Goal: Task Accomplishment & Management: Manage account settings

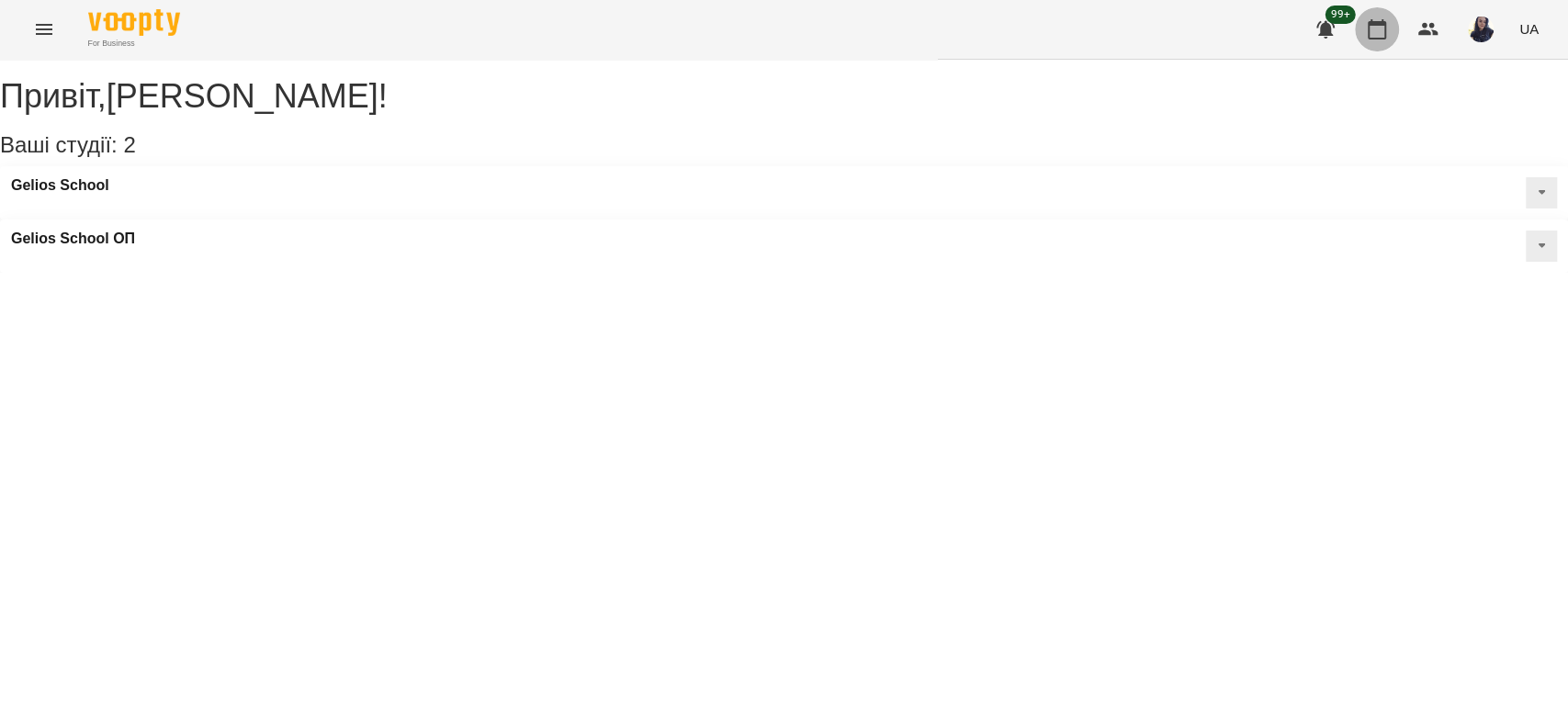
click at [1376, 37] on icon "button" at bounding box center [1377, 29] width 18 height 20
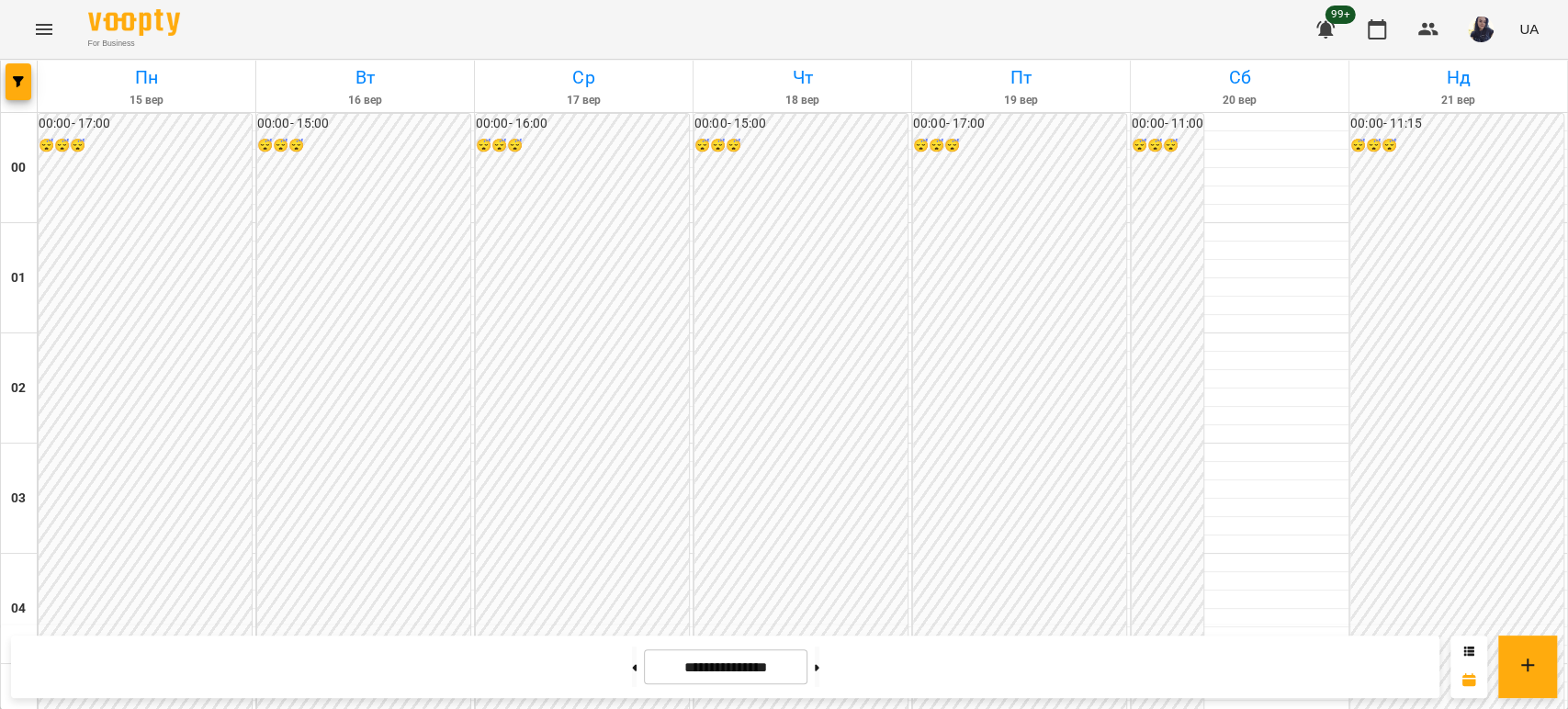
scroll to position [510, 0]
click at [27, 94] on button "button" at bounding box center [18, 81] width 26 height 36
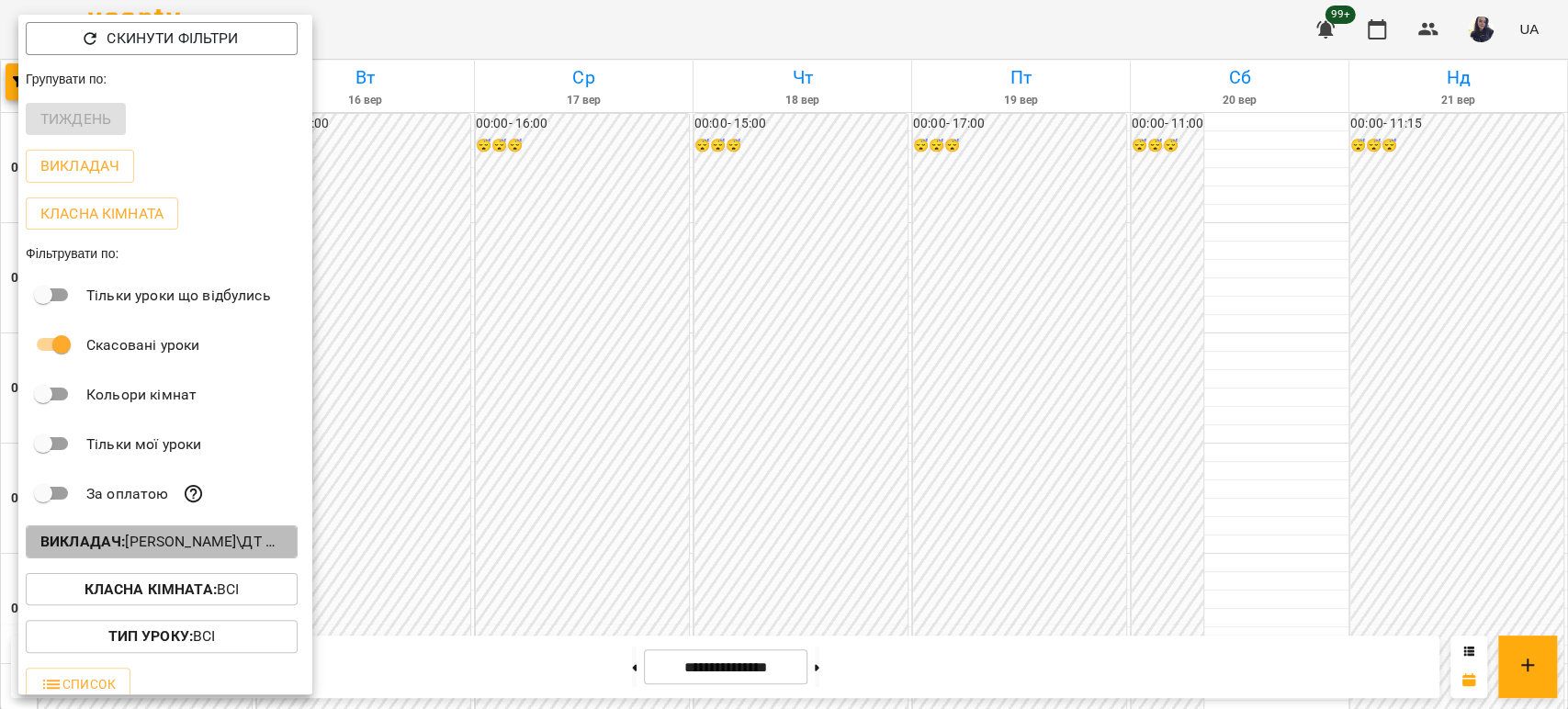
click at [134, 532] on button "Викладач : [PERSON_NAME]\ДТ ЛОГОПЕД УКР\ [URL][DOMAIN_NAME]" at bounding box center [162, 542] width 272 height 33
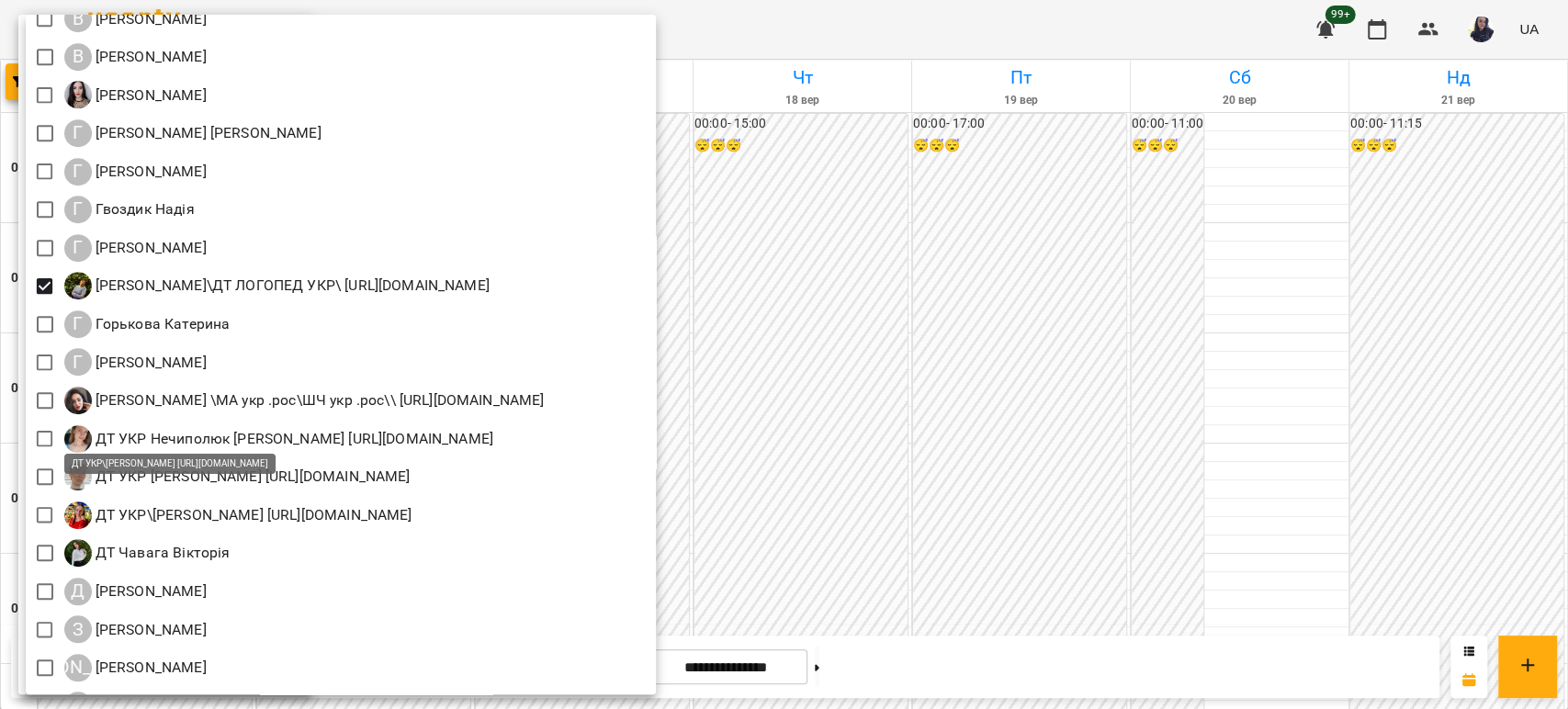
scroll to position [714, 0]
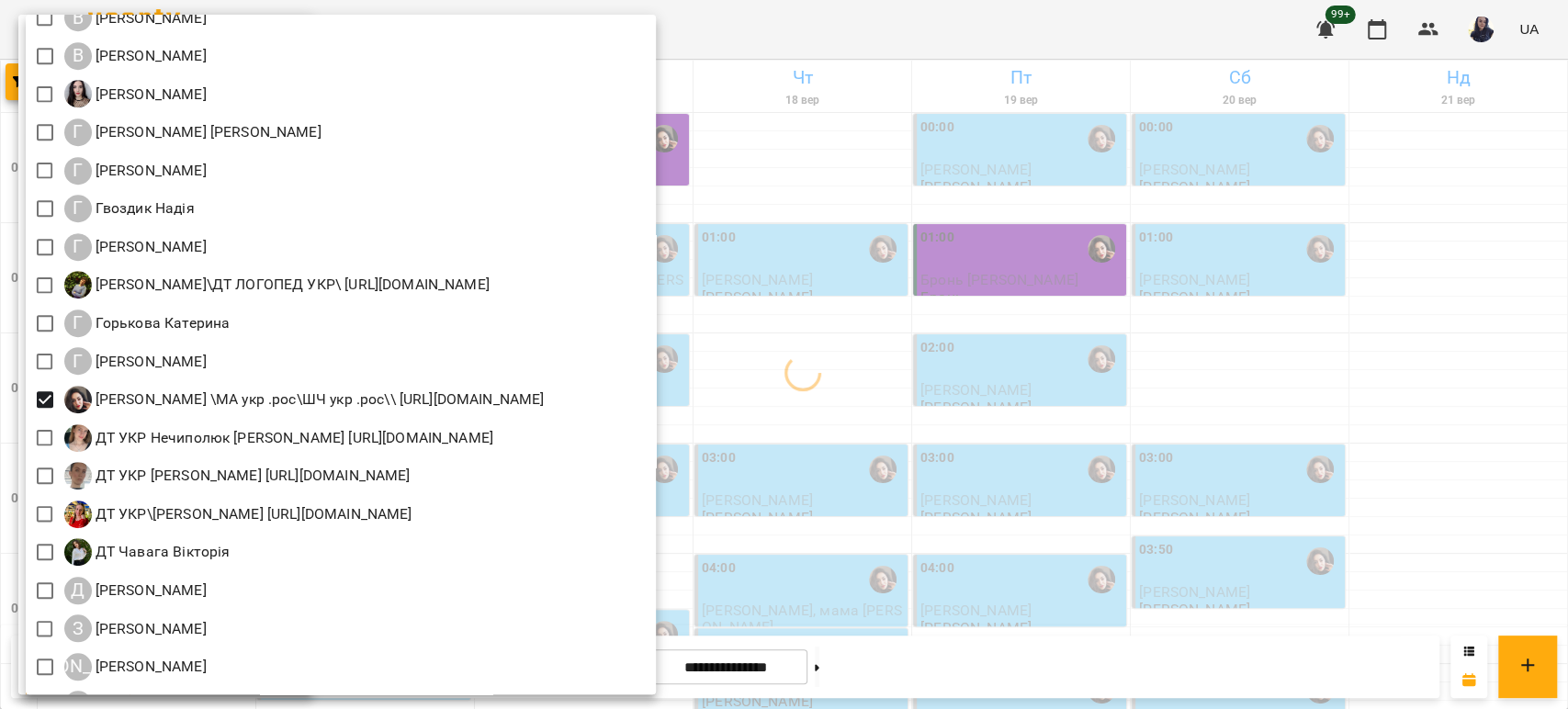
click at [939, 32] on div at bounding box center [784, 354] width 1568 height 709
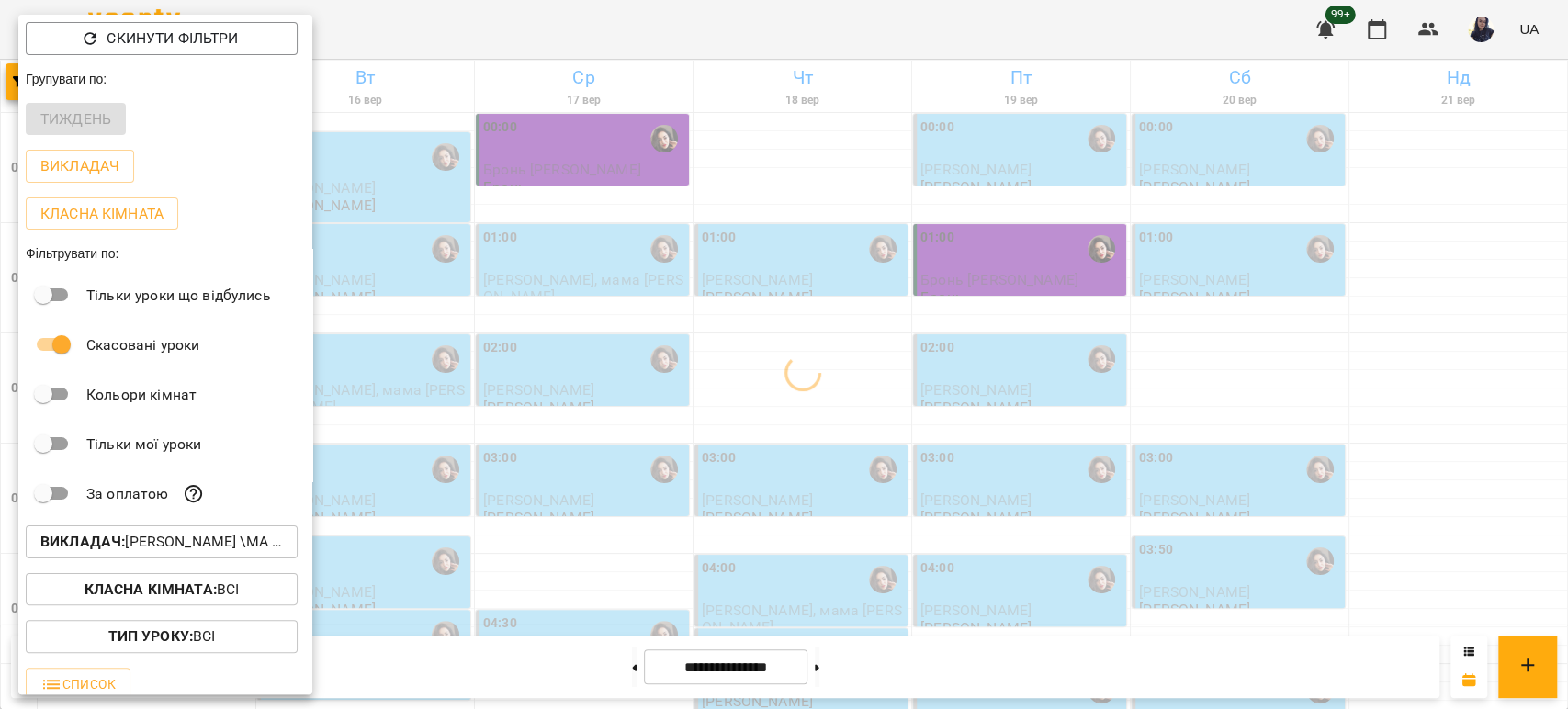
click at [776, 14] on div at bounding box center [784, 354] width 1568 height 709
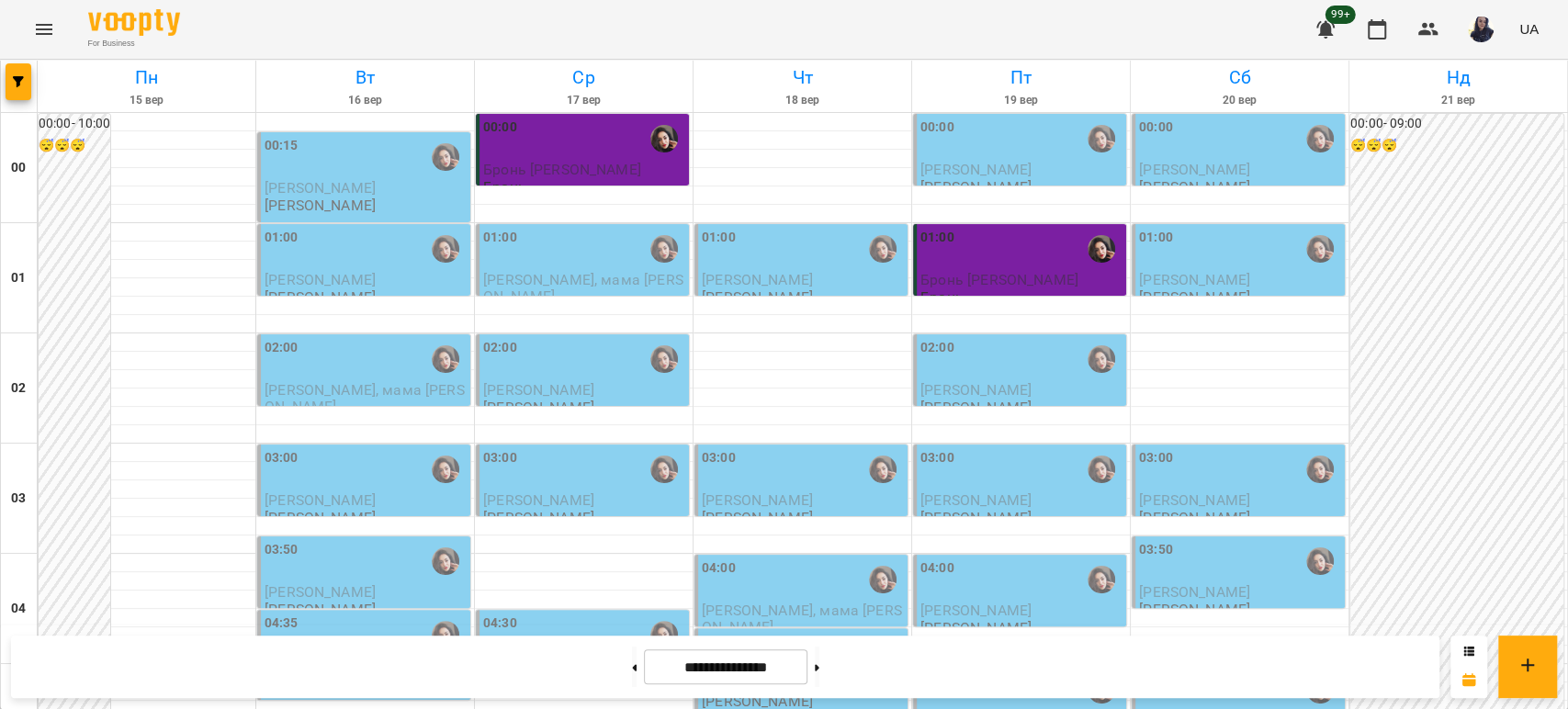
scroll to position [2132, 0]
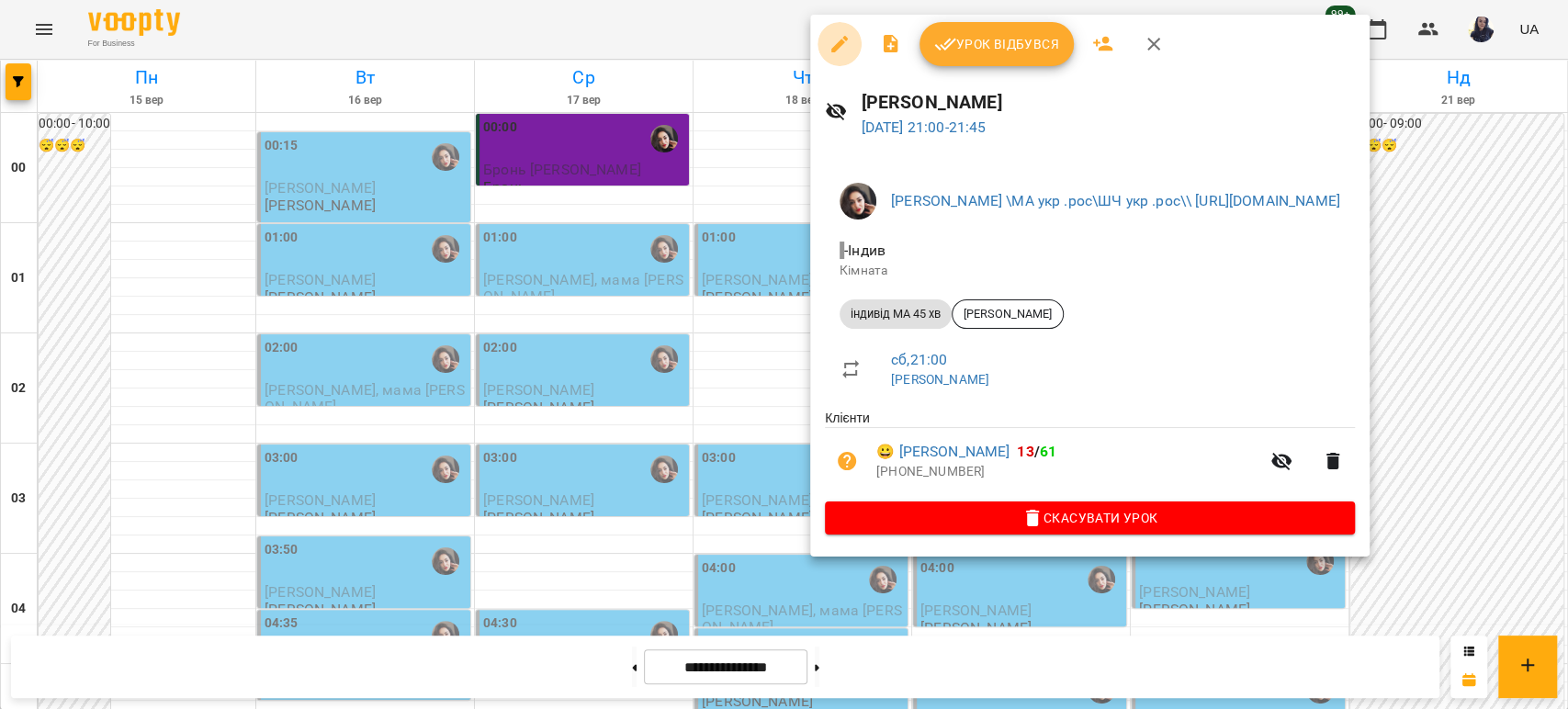
click at [843, 42] on icon "button" at bounding box center [839, 43] width 16 height 16
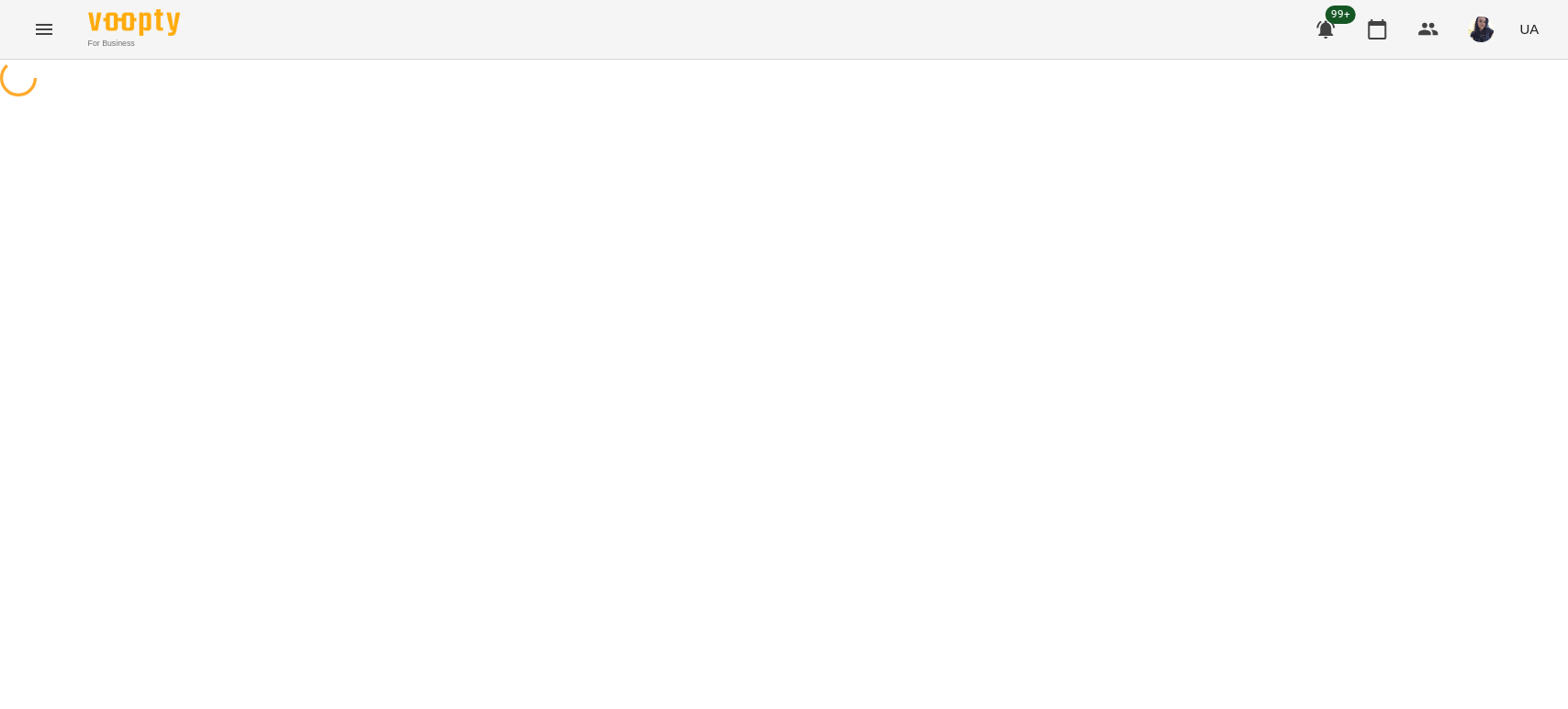
select select "**********"
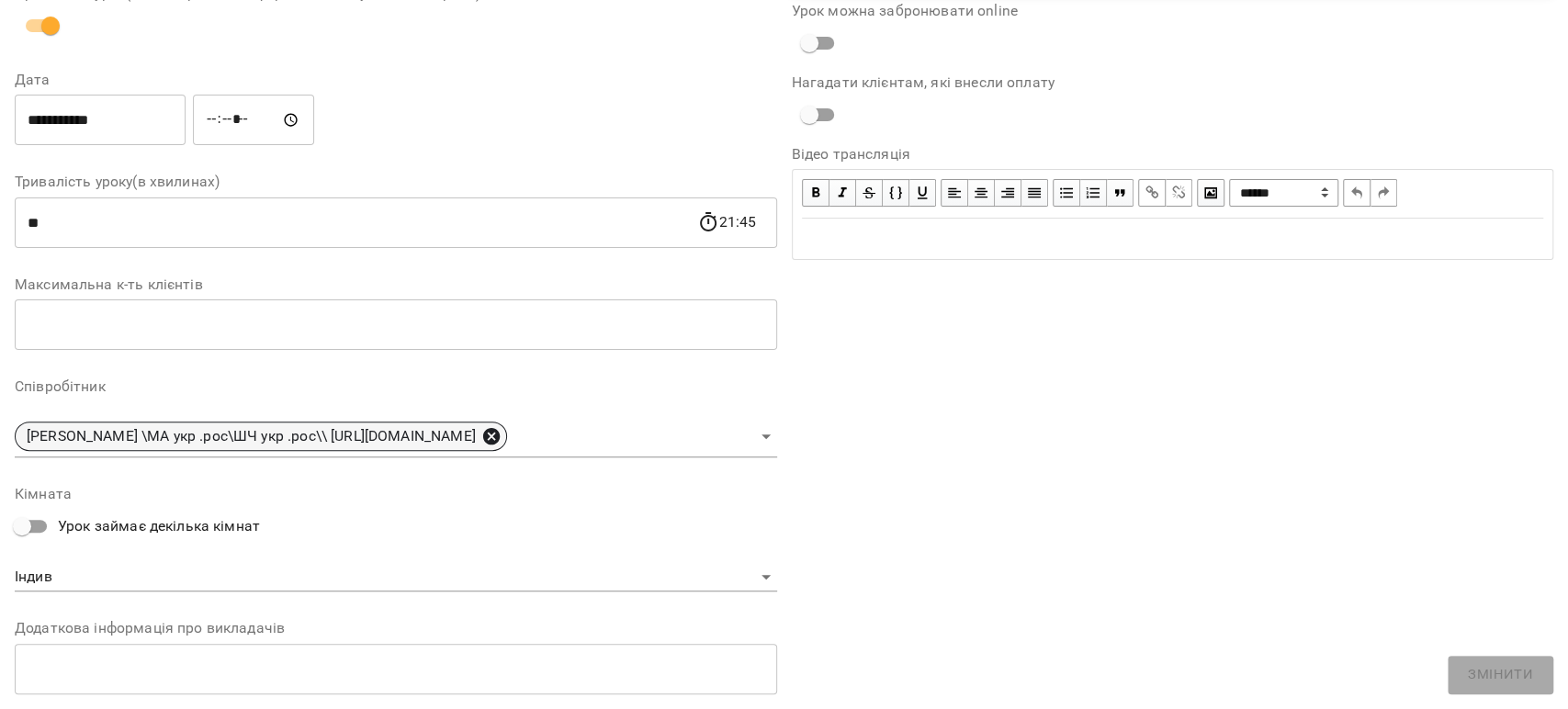
click at [499, 434] on icon at bounding box center [491, 435] width 16 height 16
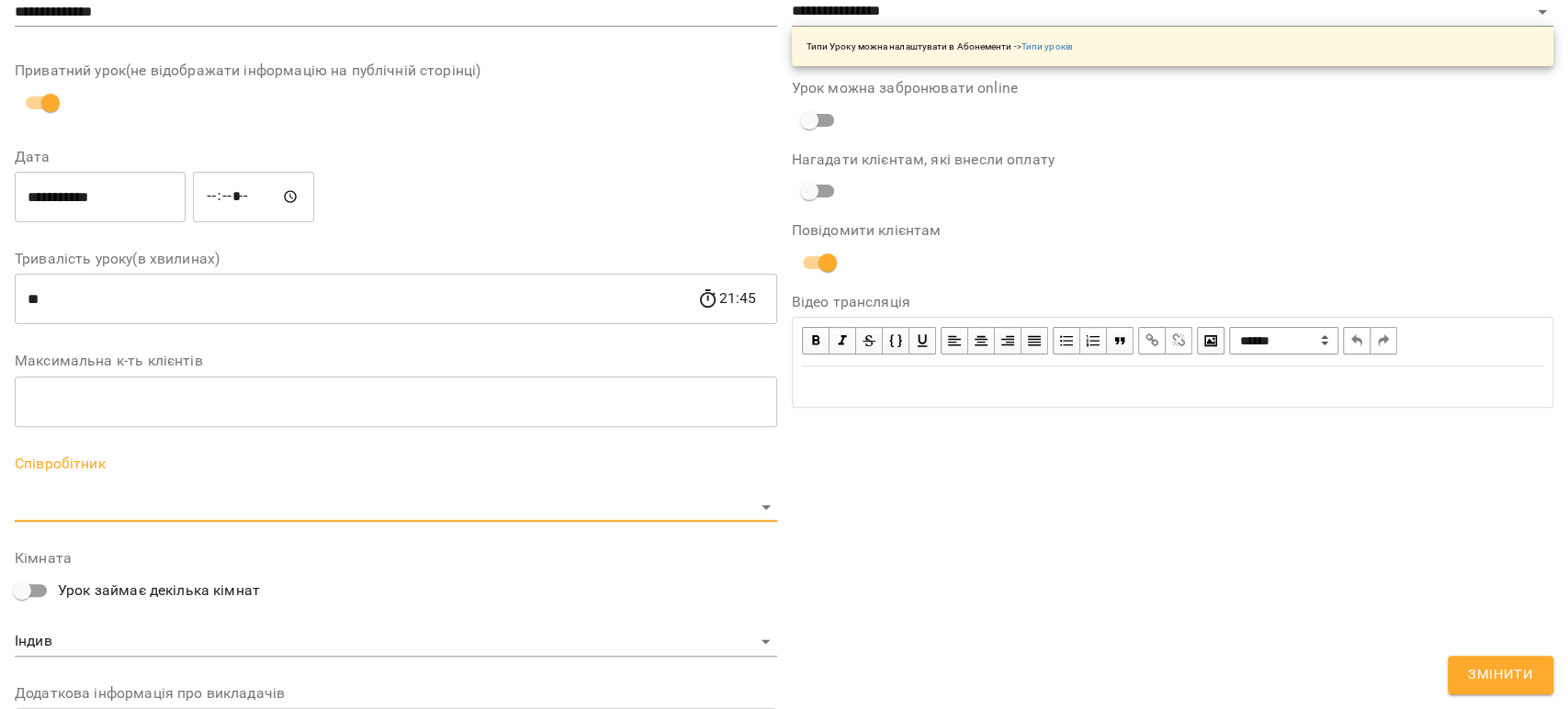
scroll to position [280, 0]
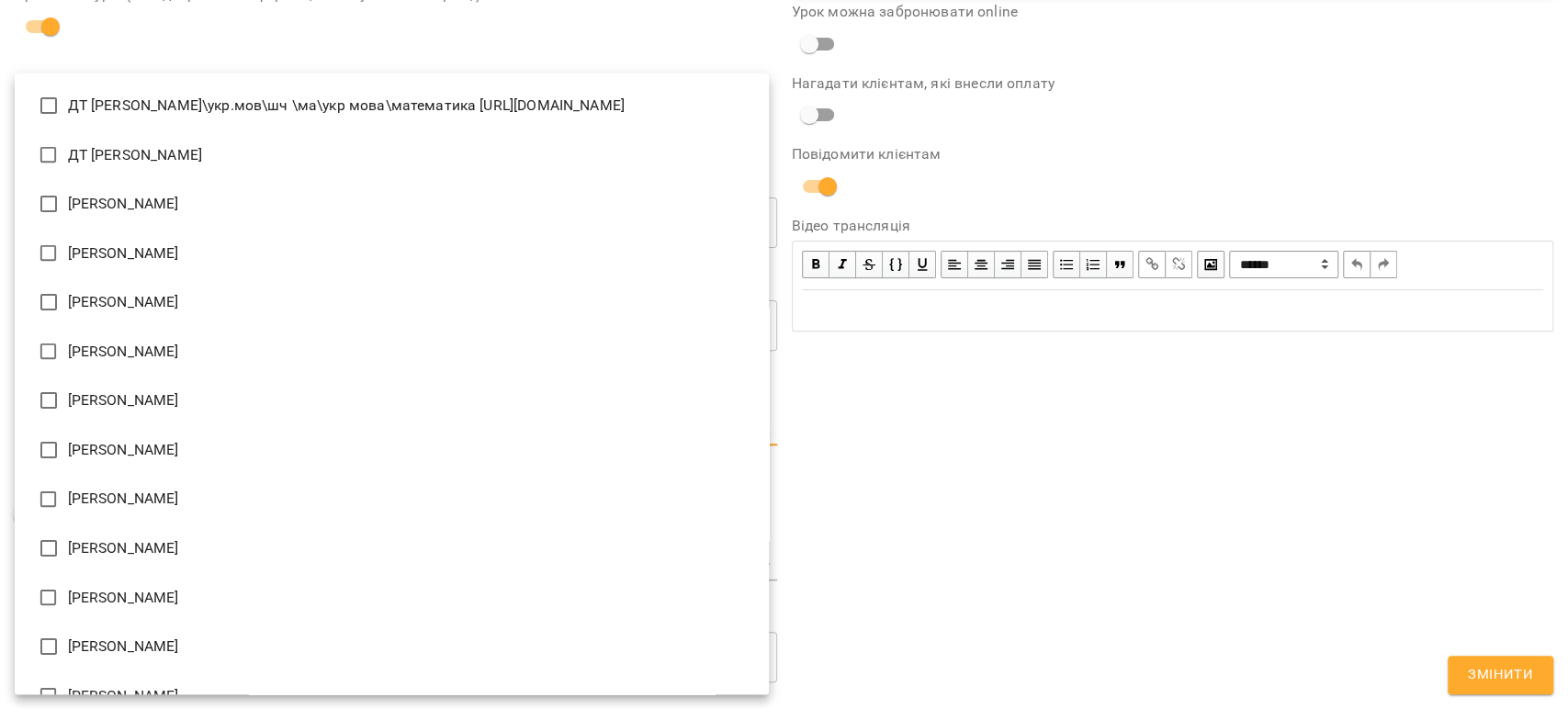
click at [480, 428] on body "For Business 99+ UA Журнал відвідувань / [PERSON_NAME] [DATE] 21:00 / Урок відб…" at bounding box center [784, 450] width 1568 height 899
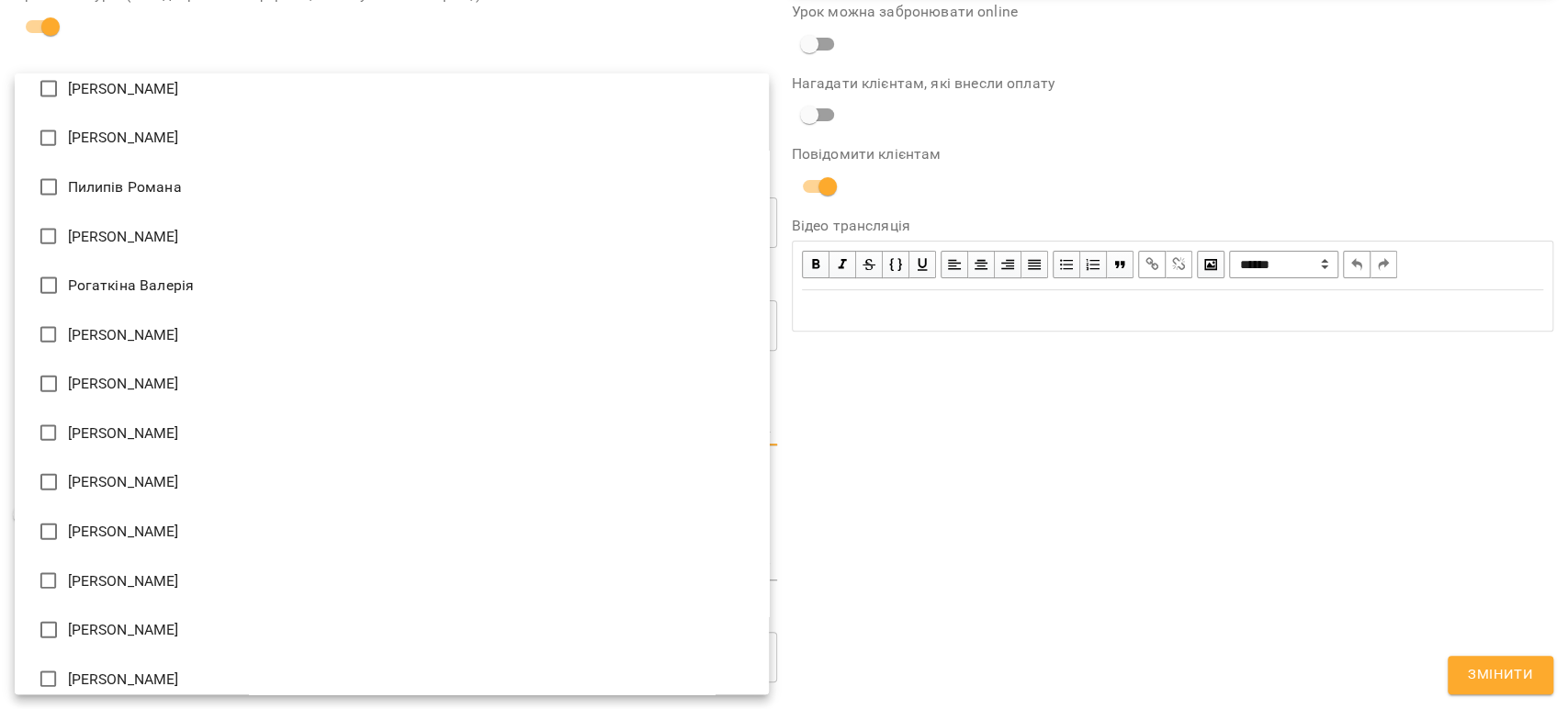
type input "**********"
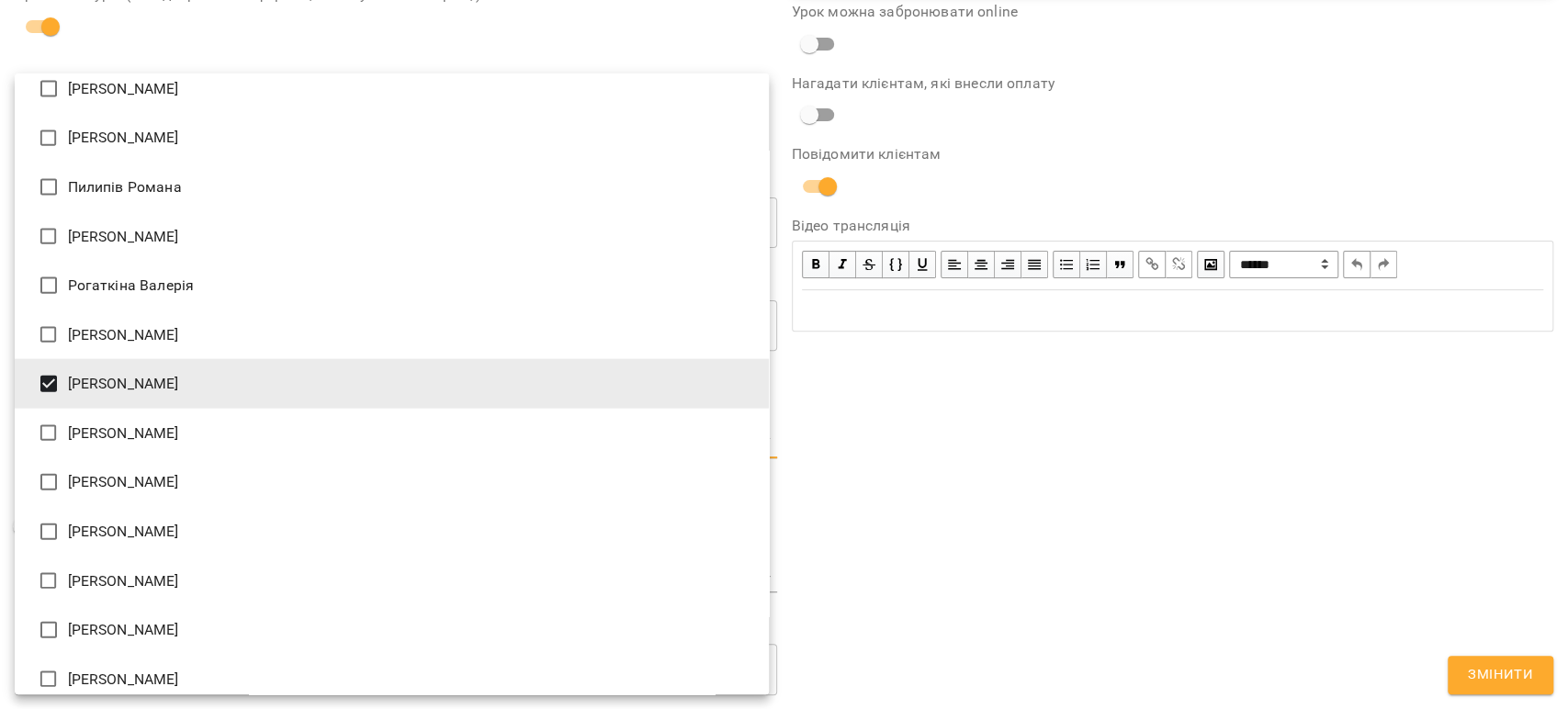
click at [1109, 434] on div at bounding box center [784, 354] width 1568 height 709
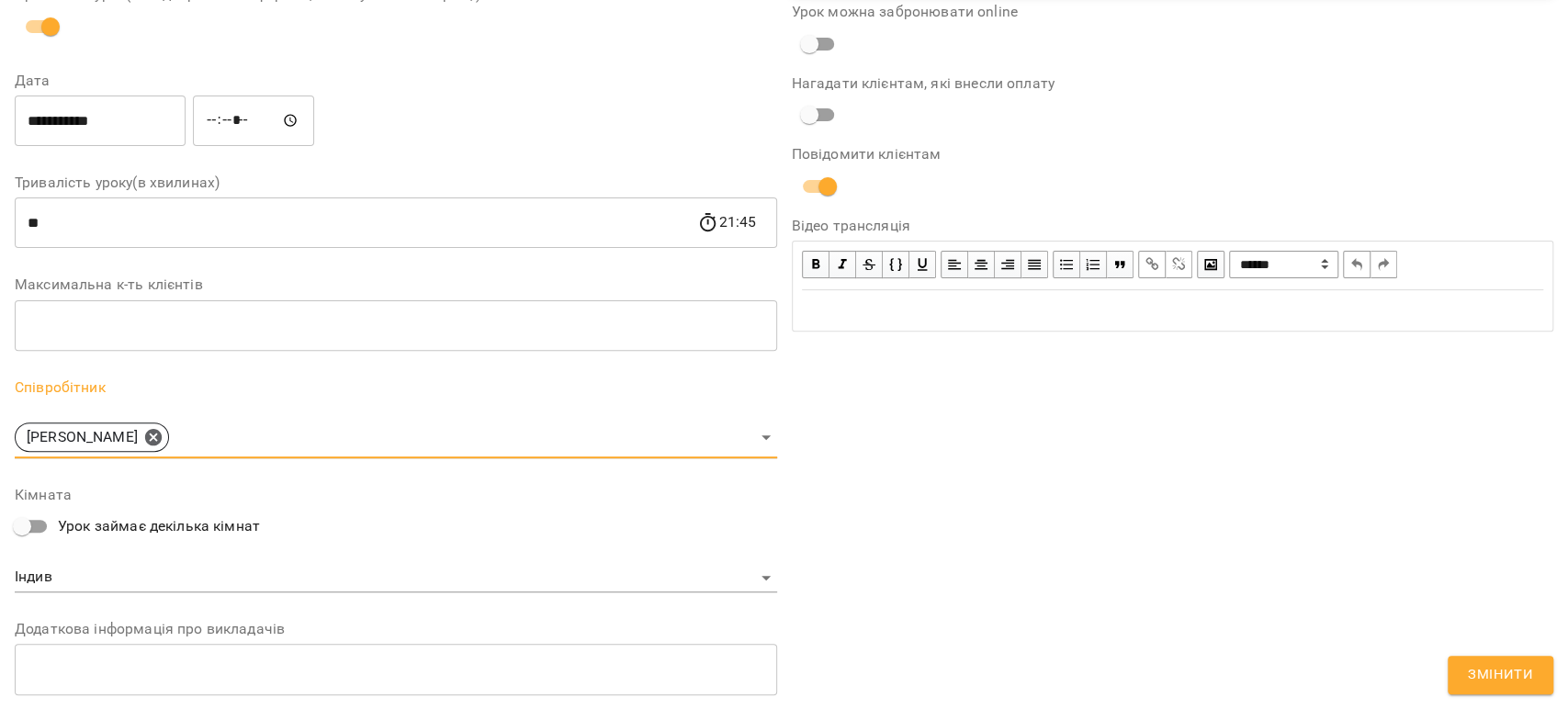
click at [1484, 681] on span "Змінити" at bounding box center [1500, 675] width 65 height 24
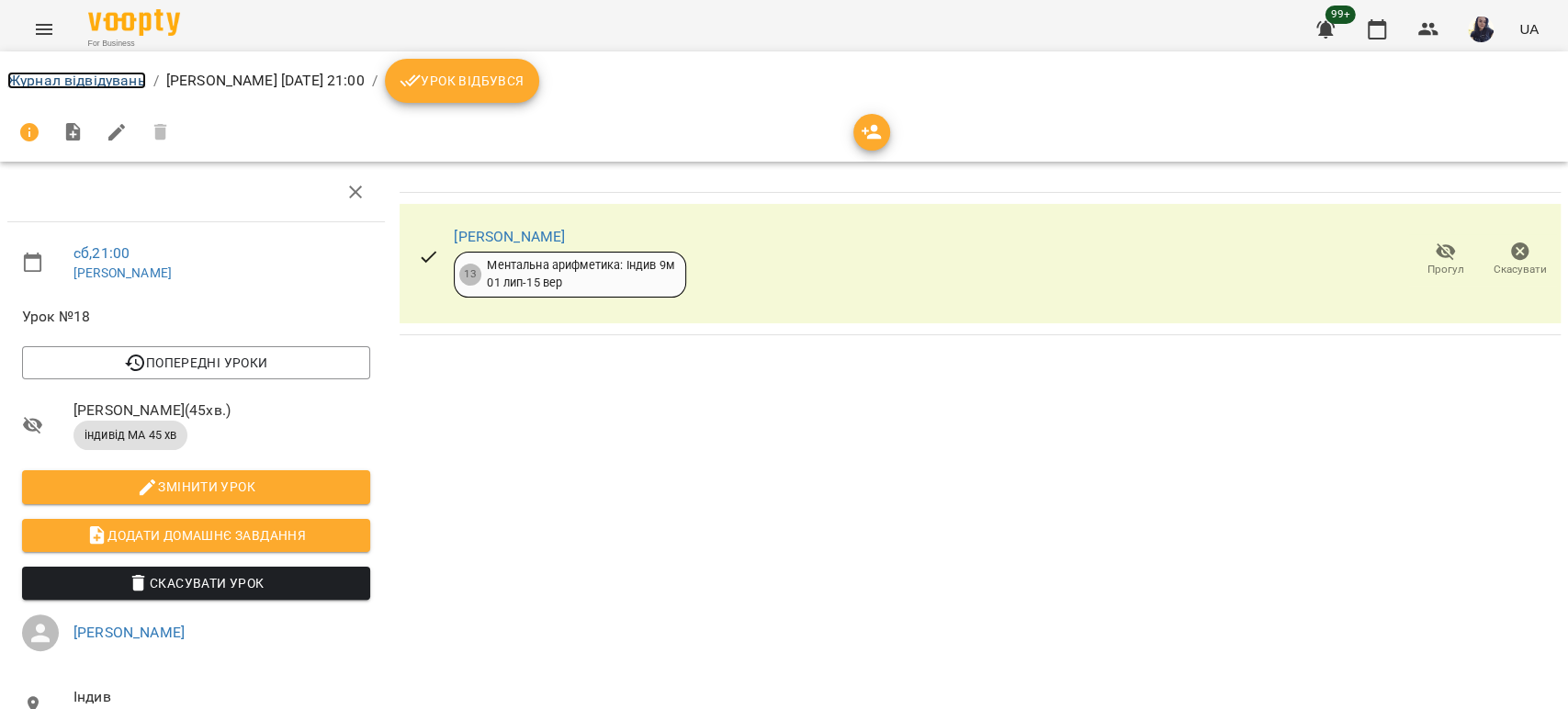
drag, startPoint x: 83, startPoint y: 73, endPoint x: 144, endPoint y: 79, distance: 61.3
click at [85, 73] on link "Журнал відвідувань" at bounding box center [77, 80] width 139 height 17
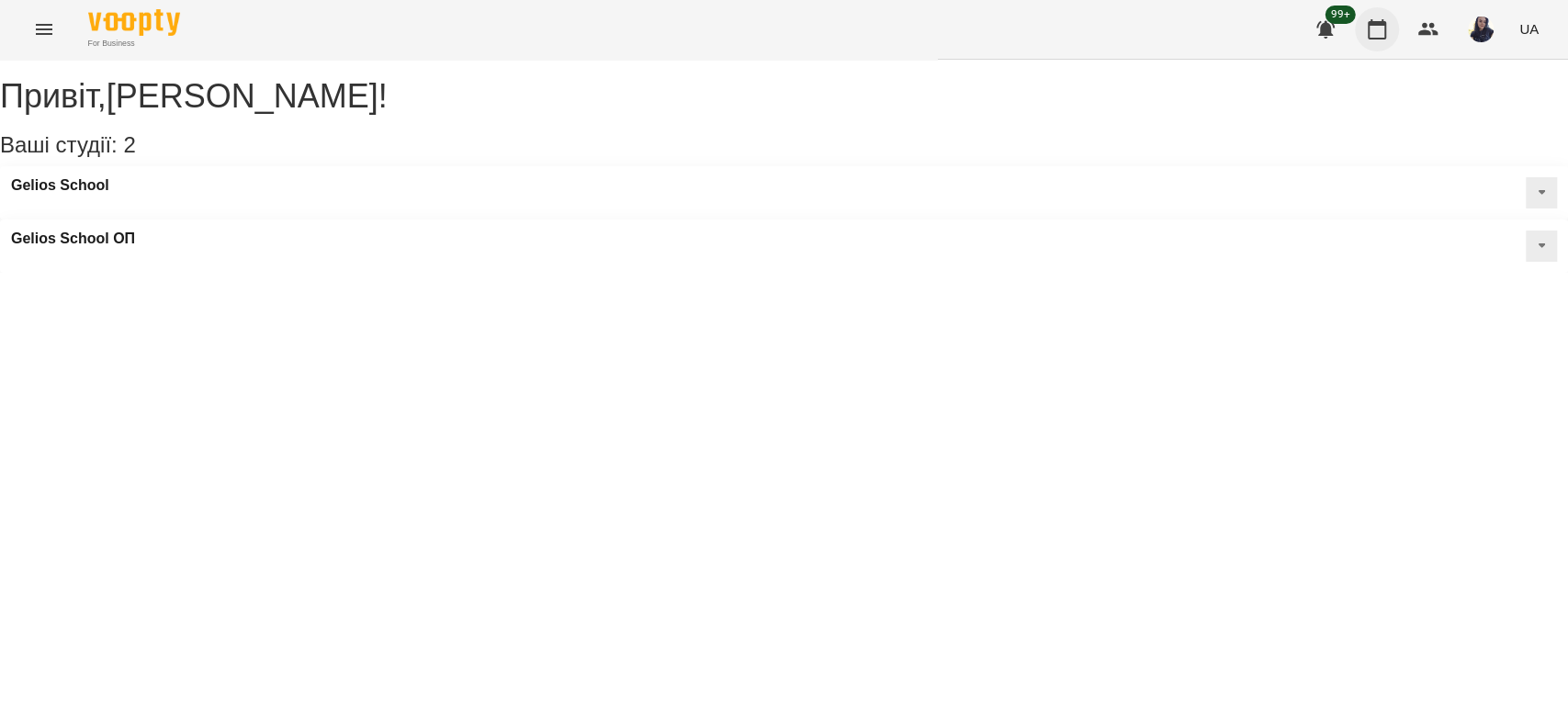
click at [1387, 28] on icon "button" at bounding box center [1377, 29] width 22 height 22
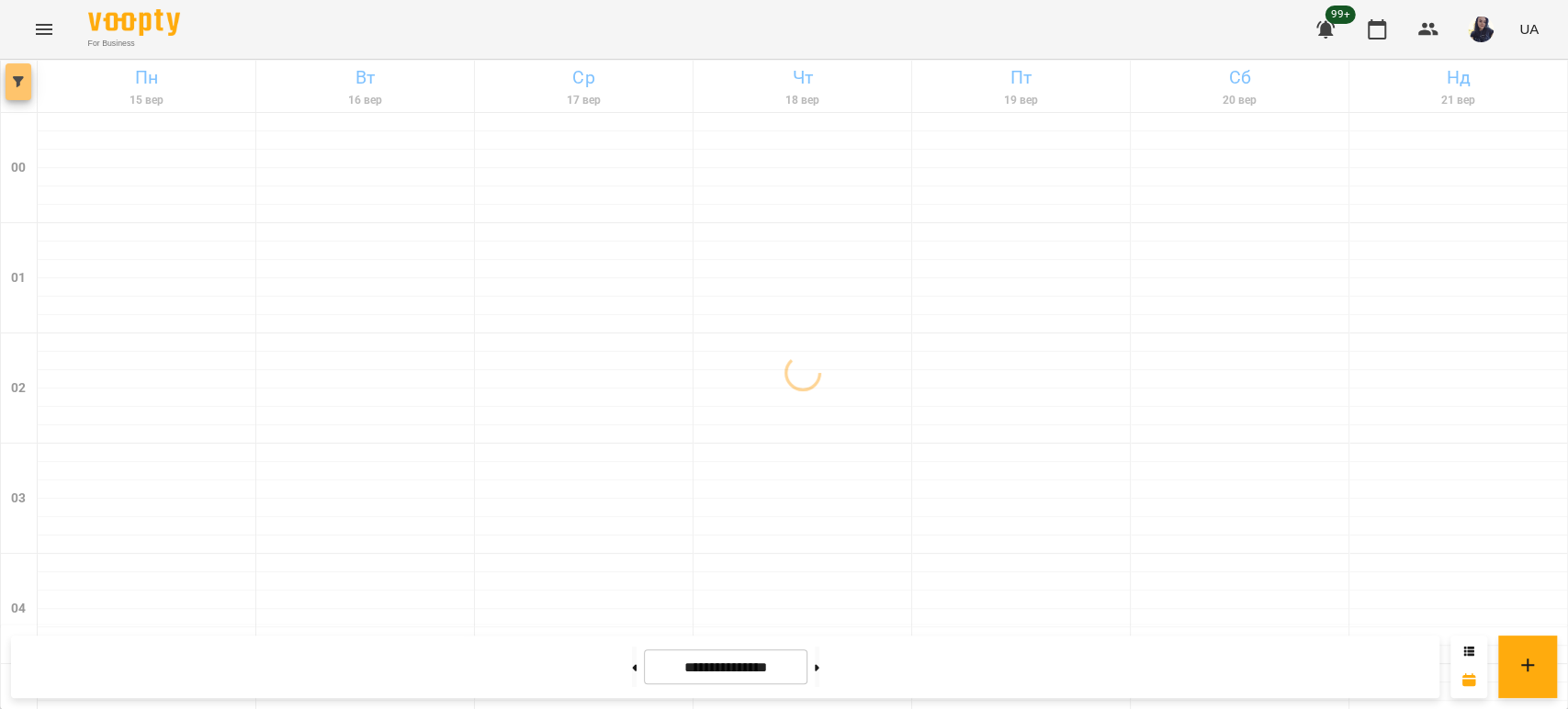
click at [20, 88] on button "button" at bounding box center [18, 81] width 26 height 36
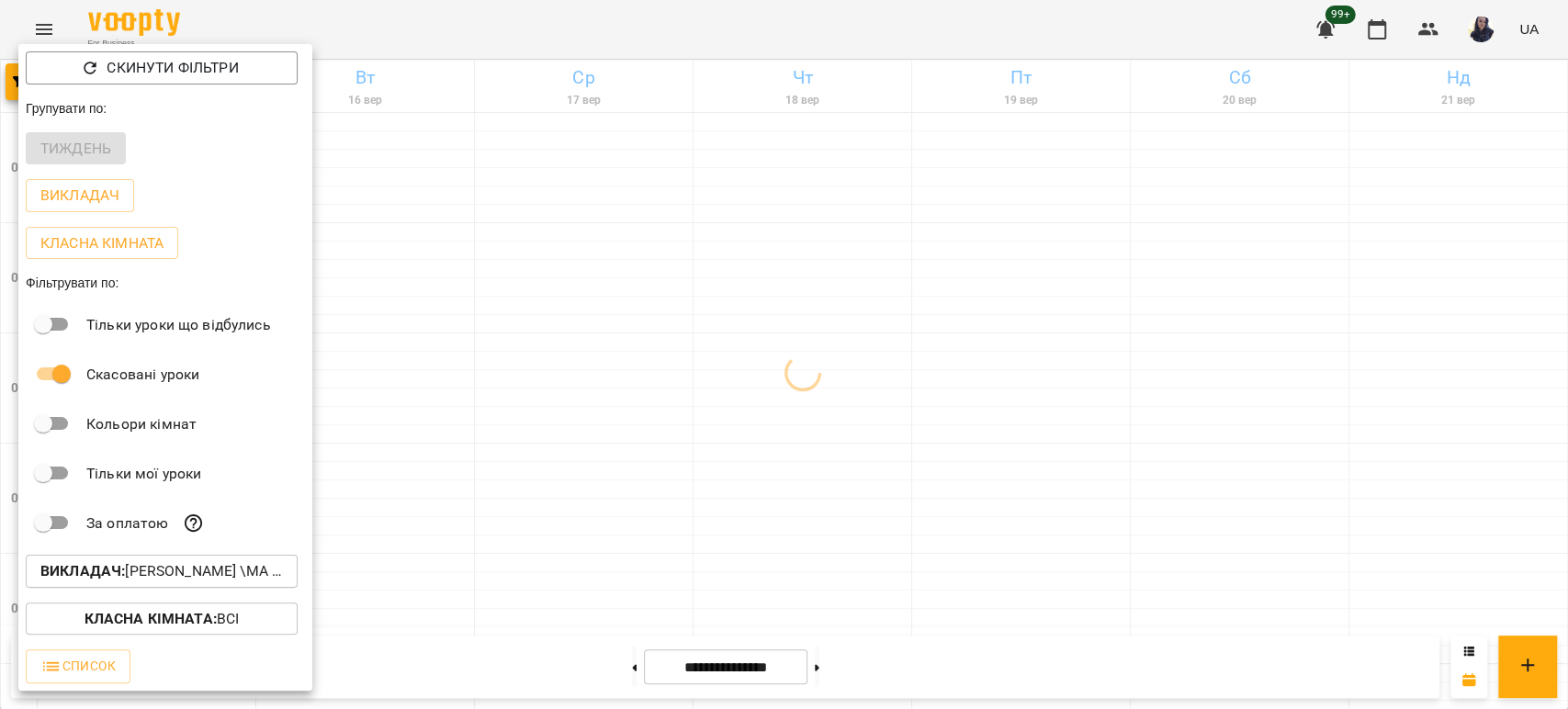
click at [228, 563] on button "Викладач : [PERSON_NAME] \МА укр .рос\ШЧ укр .рос\\ [URL][DOMAIN_NAME]" at bounding box center [162, 571] width 272 height 33
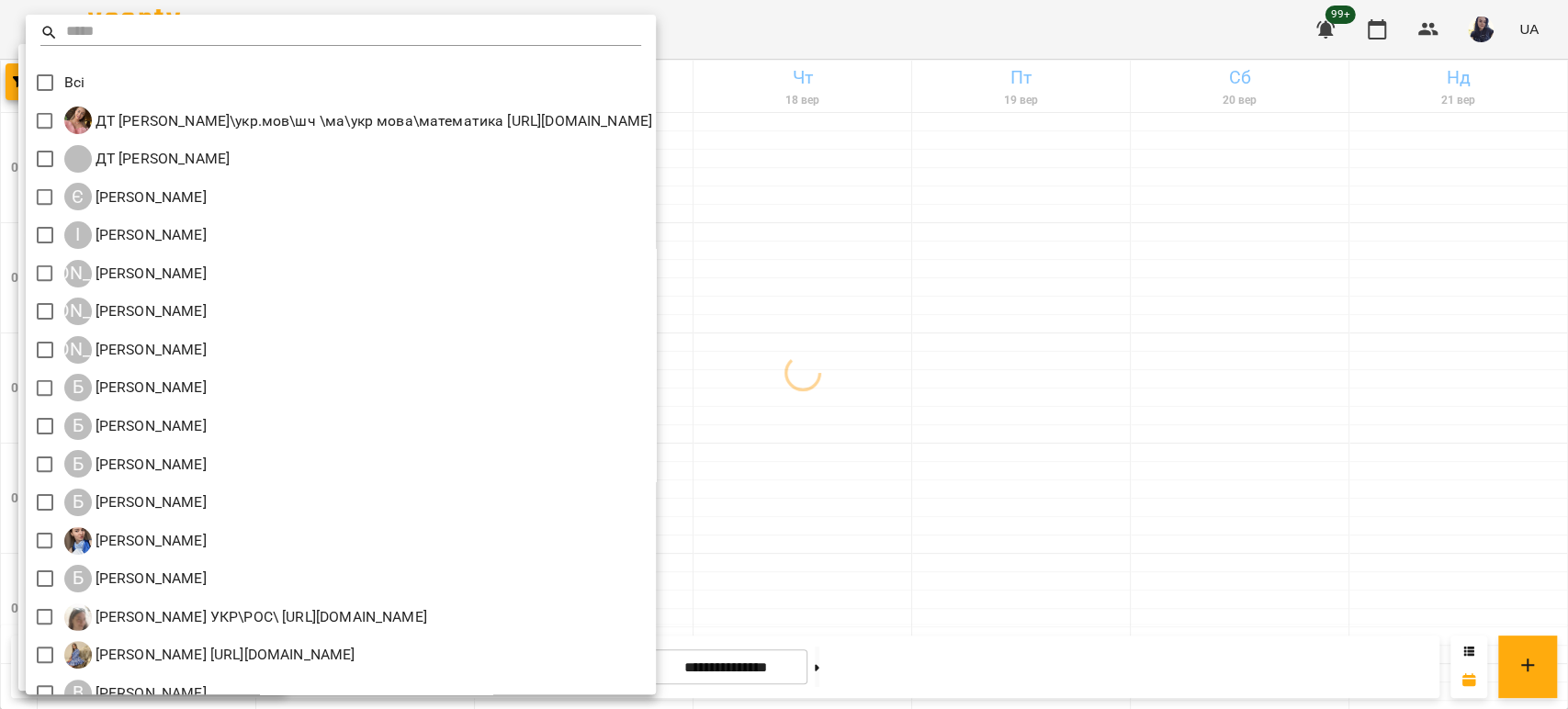
click at [130, 28] on input "text" at bounding box center [353, 33] width 575 height 27
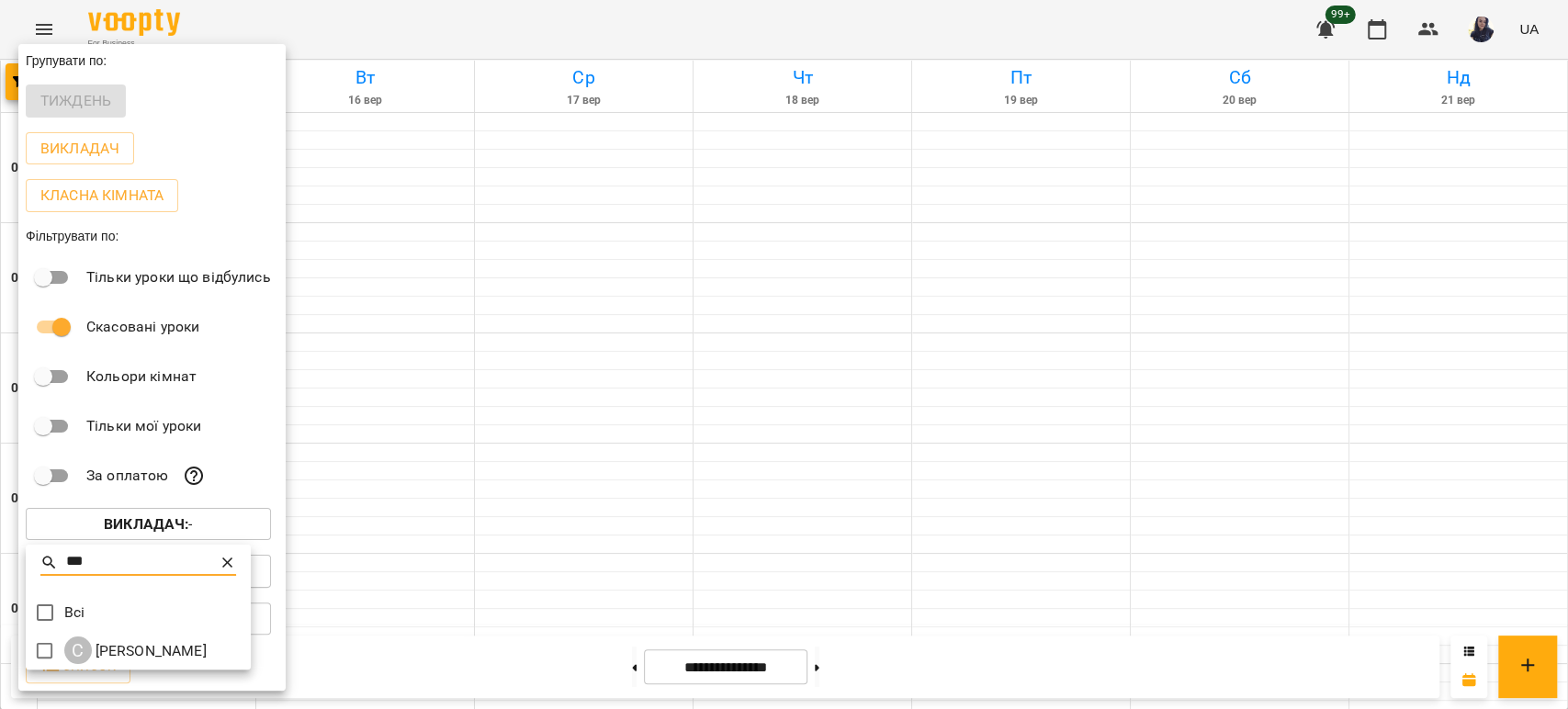
type input "***"
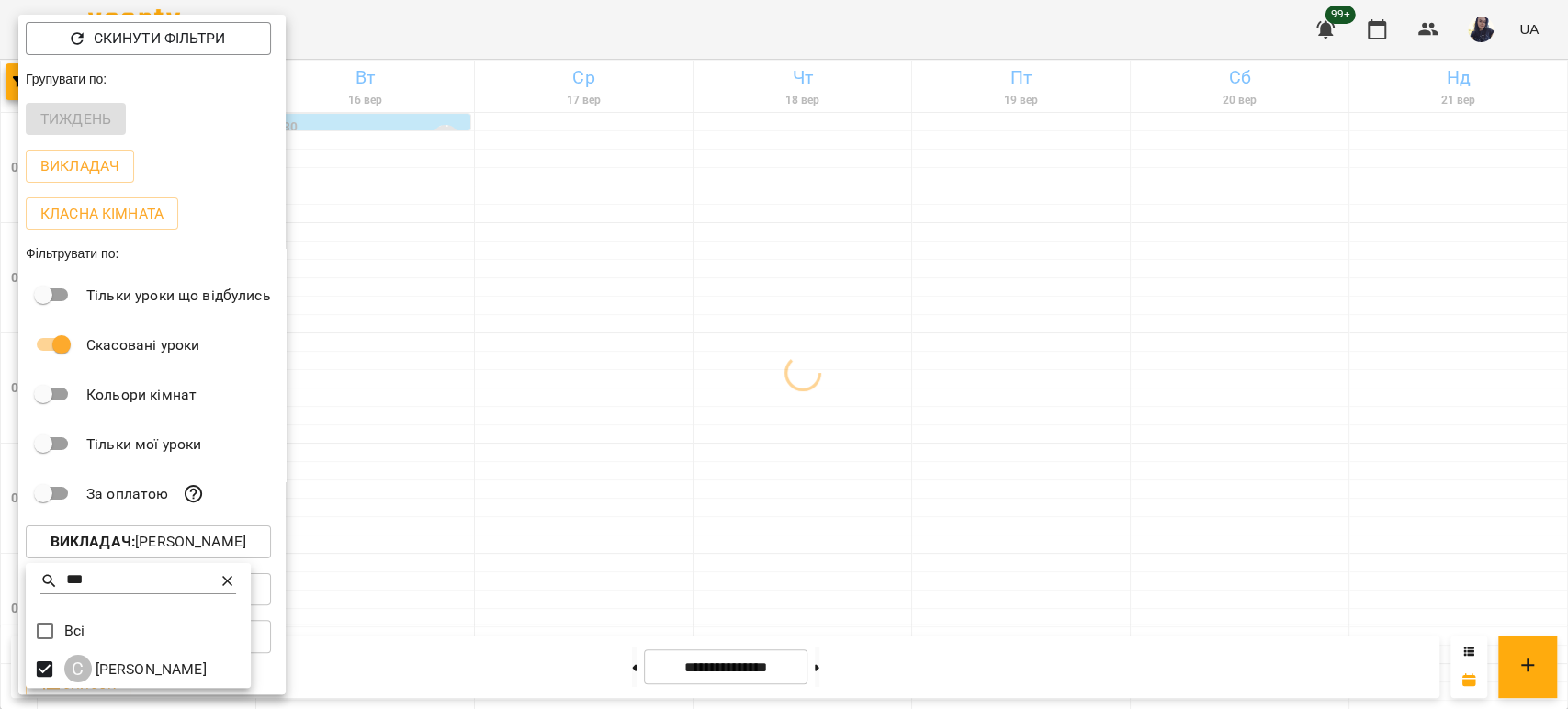
click at [718, 22] on div at bounding box center [784, 354] width 1568 height 709
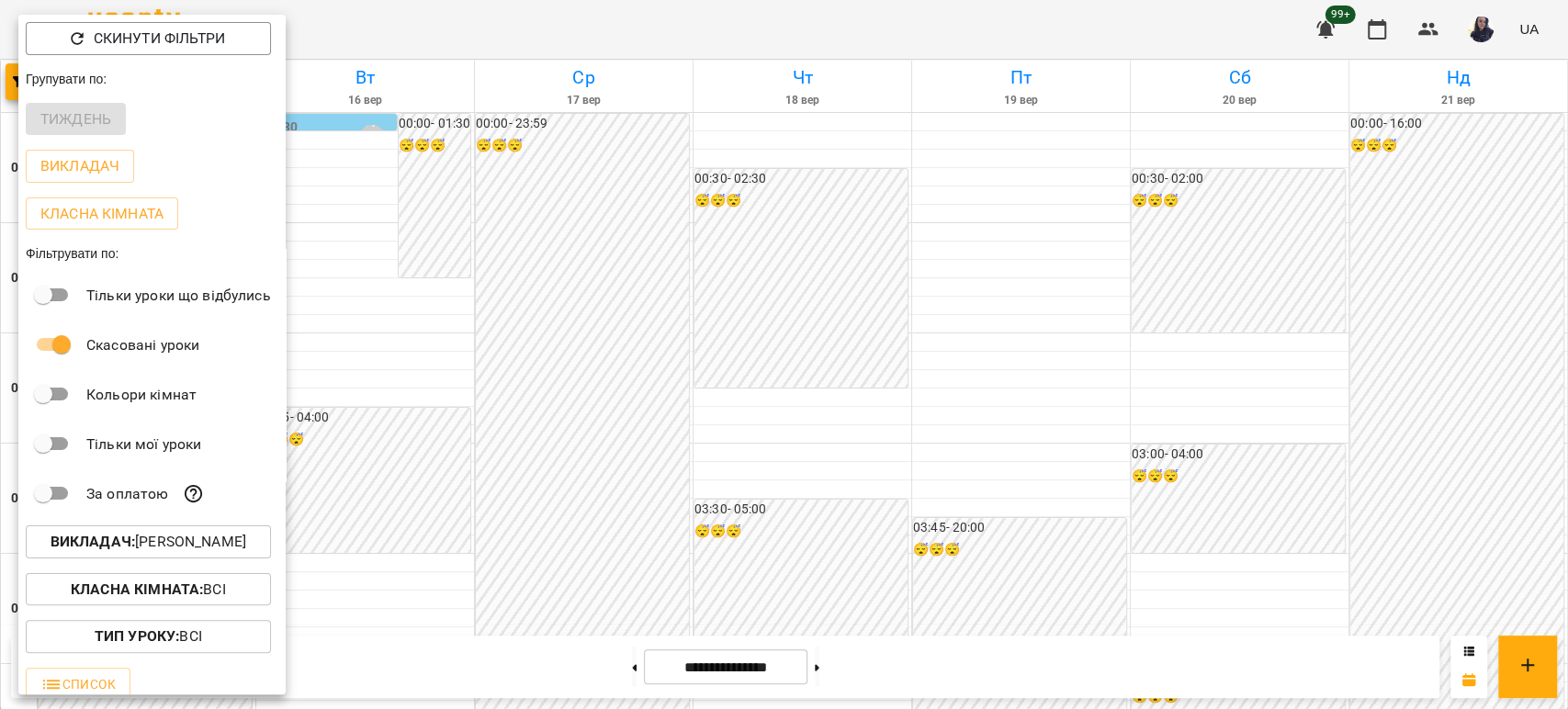
click at [1229, 379] on div at bounding box center [784, 354] width 1568 height 709
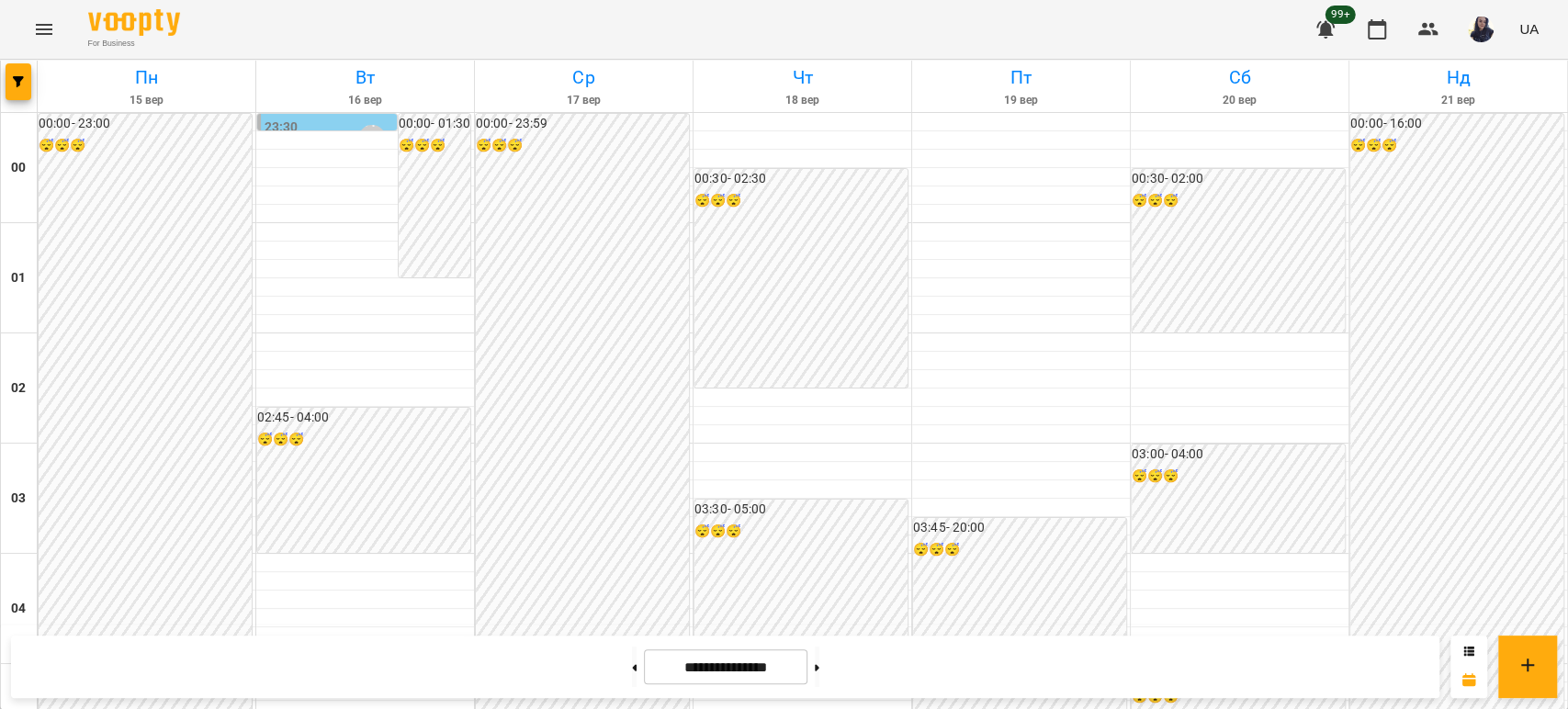
scroll to position [2132, 0]
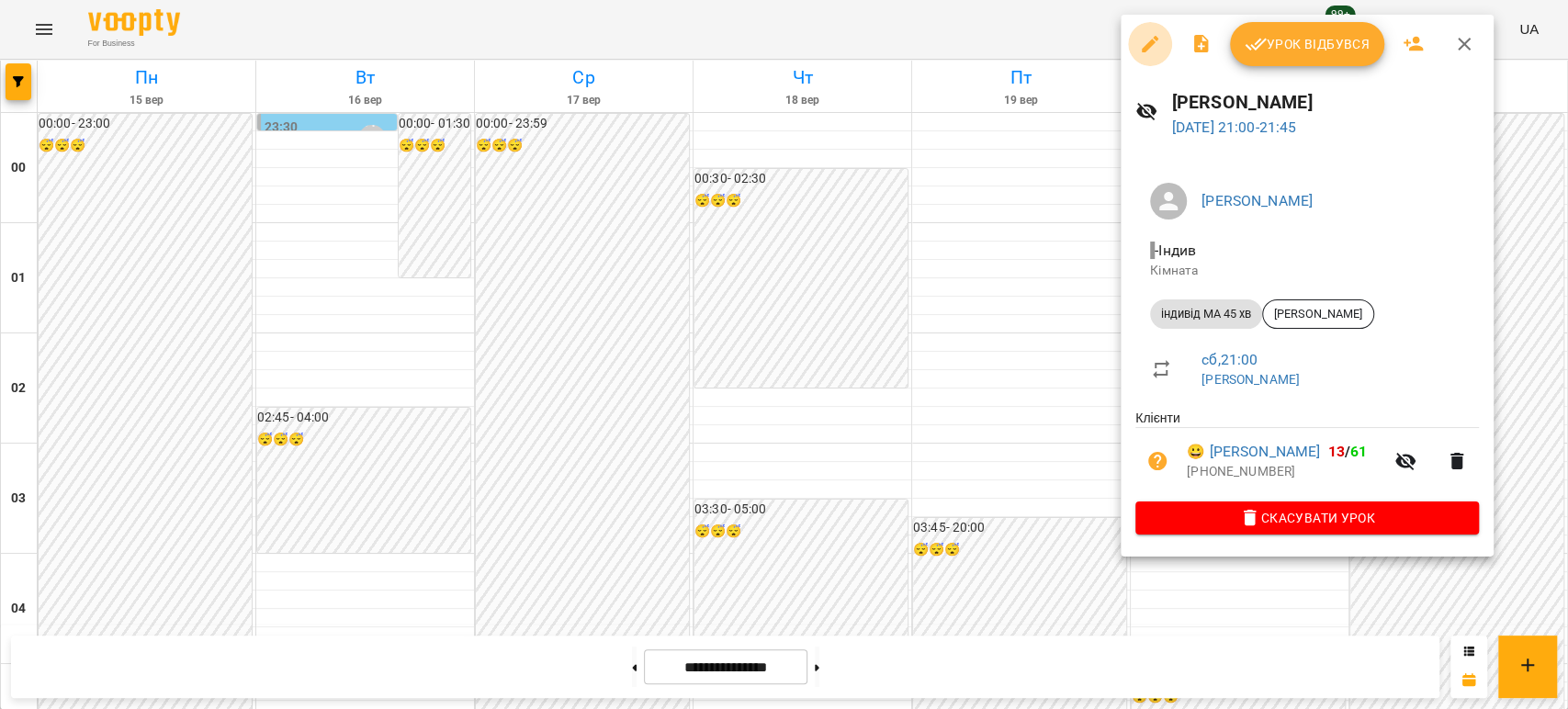
click at [1142, 45] on icon "button" at bounding box center [1150, 44] width 22 height 22
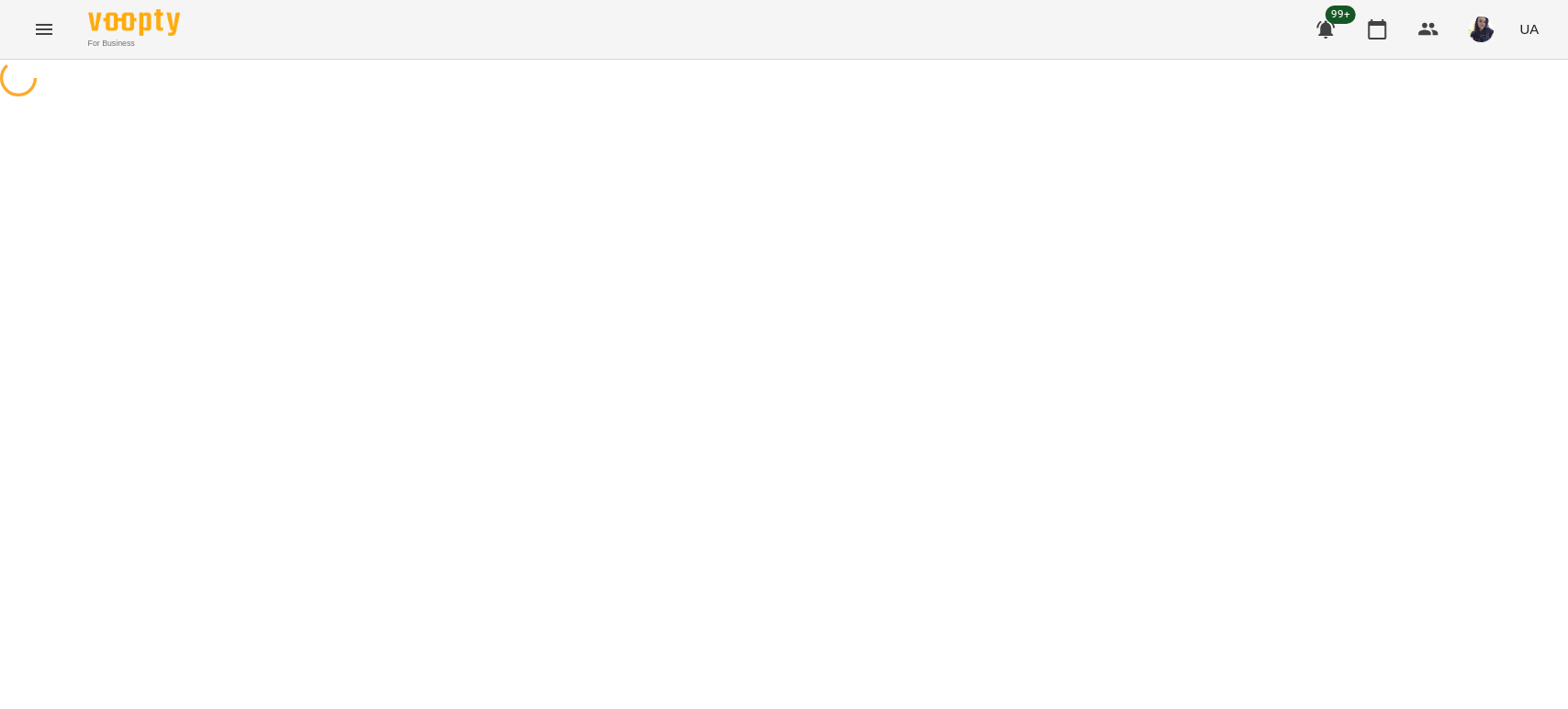
select select "**********"
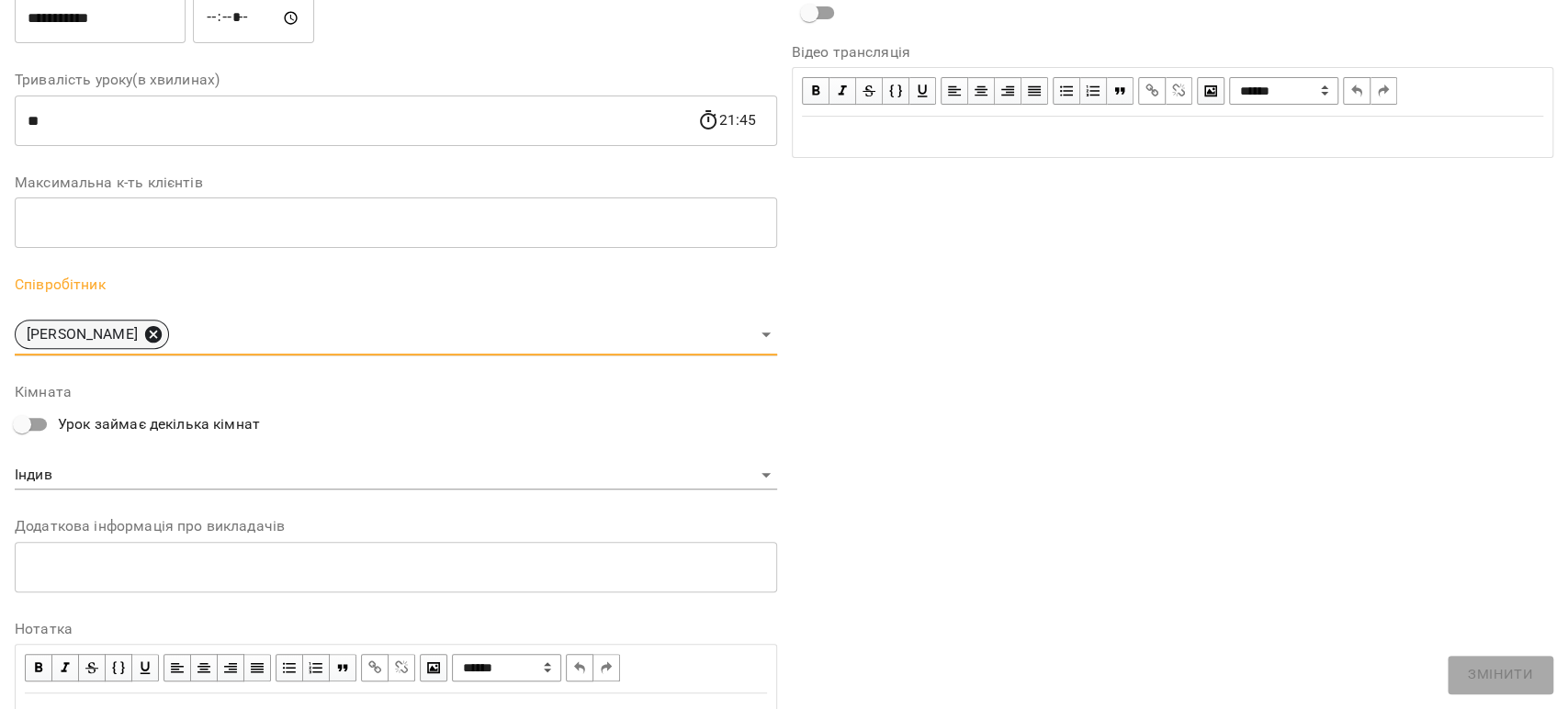
click at [151, 340] on icon at bounding box center [153, 334] width 16 height 16
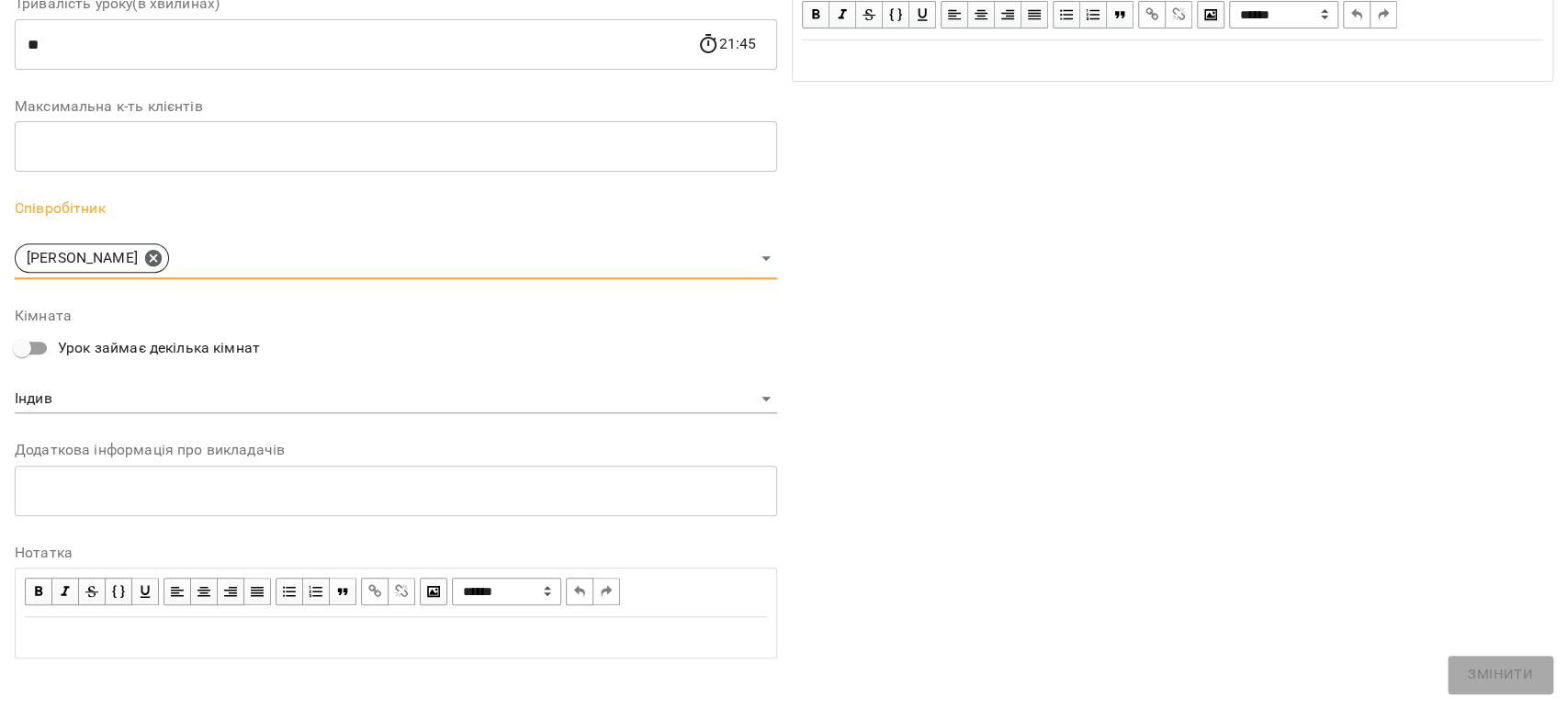
click at [97, 329] on body "**********" at bounding box center [784, 443] width 1568 height 886
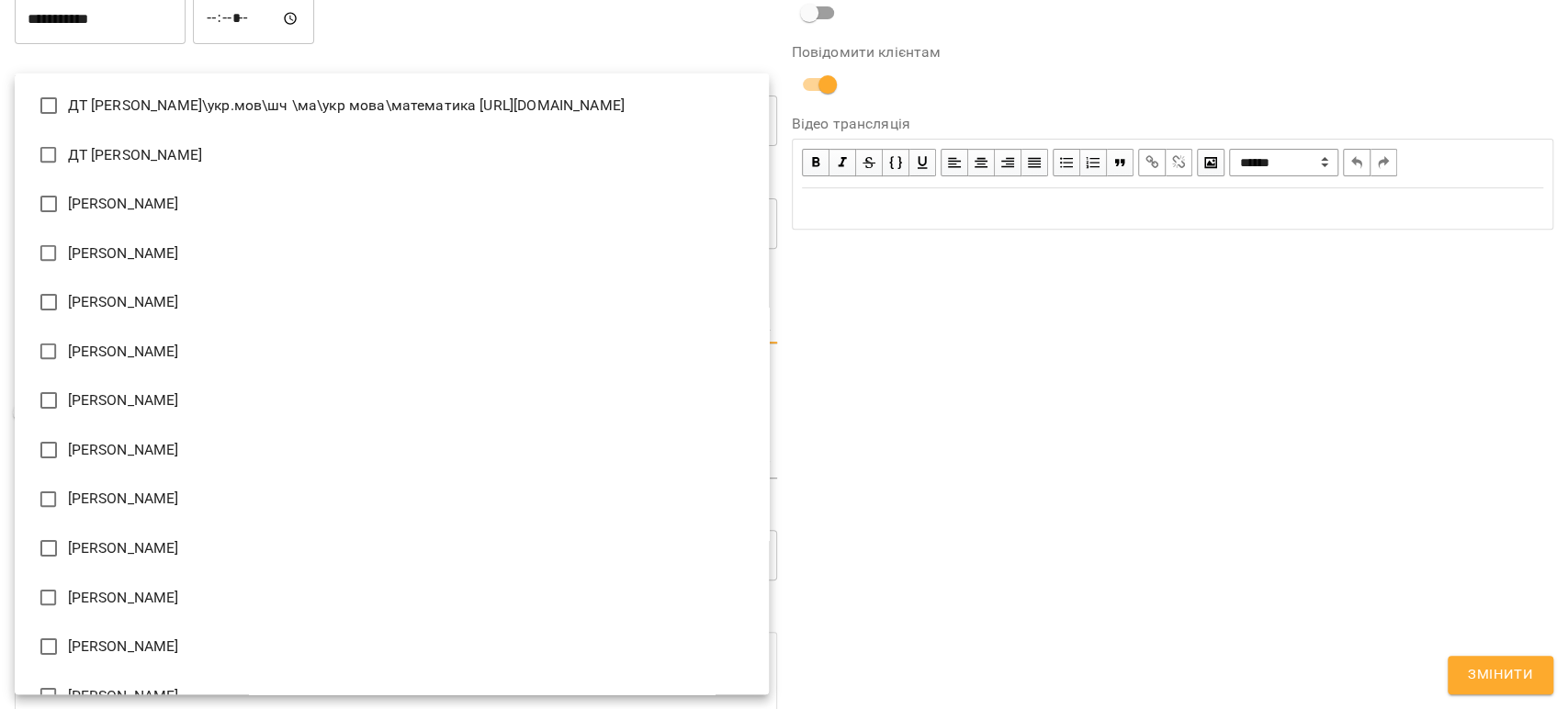
scroll to position [2133, 0]
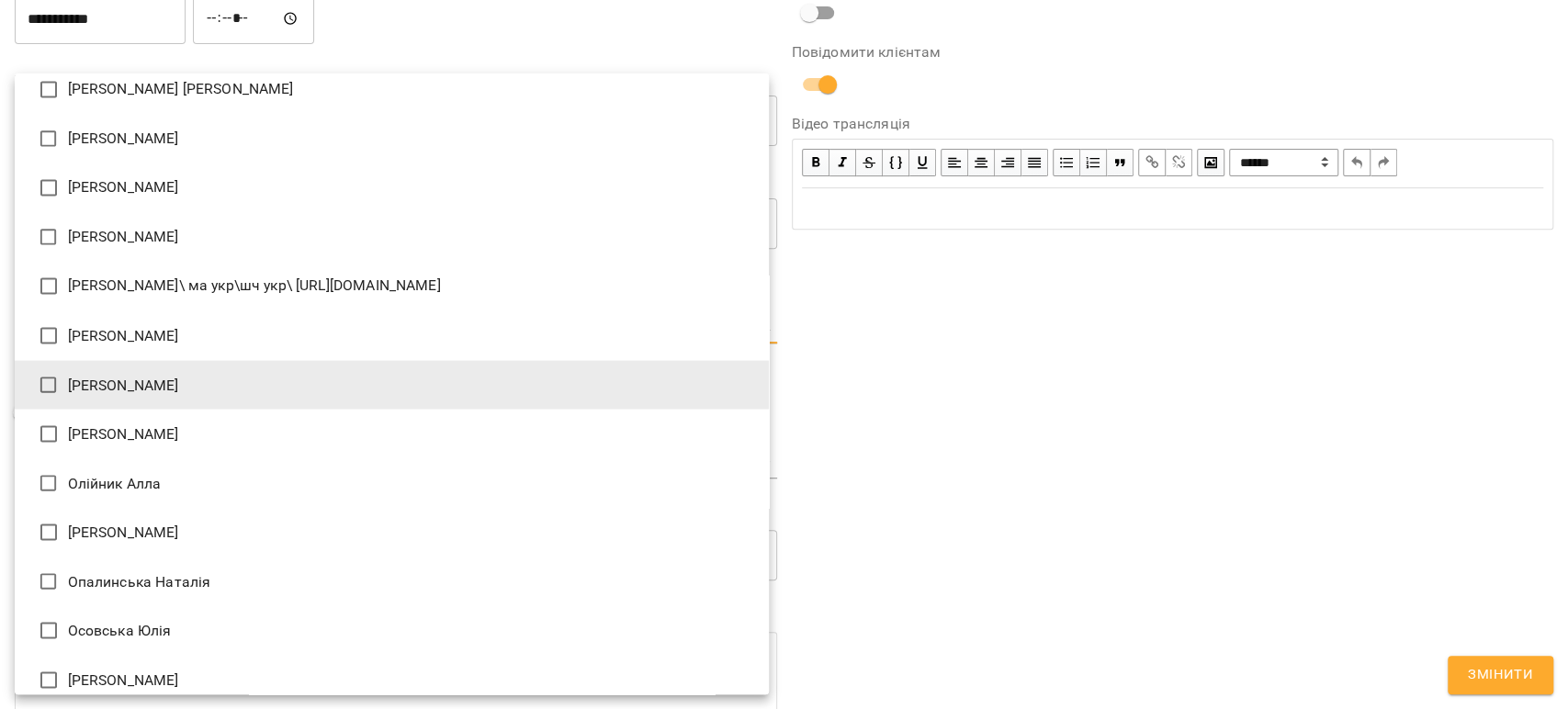
type input "**********"
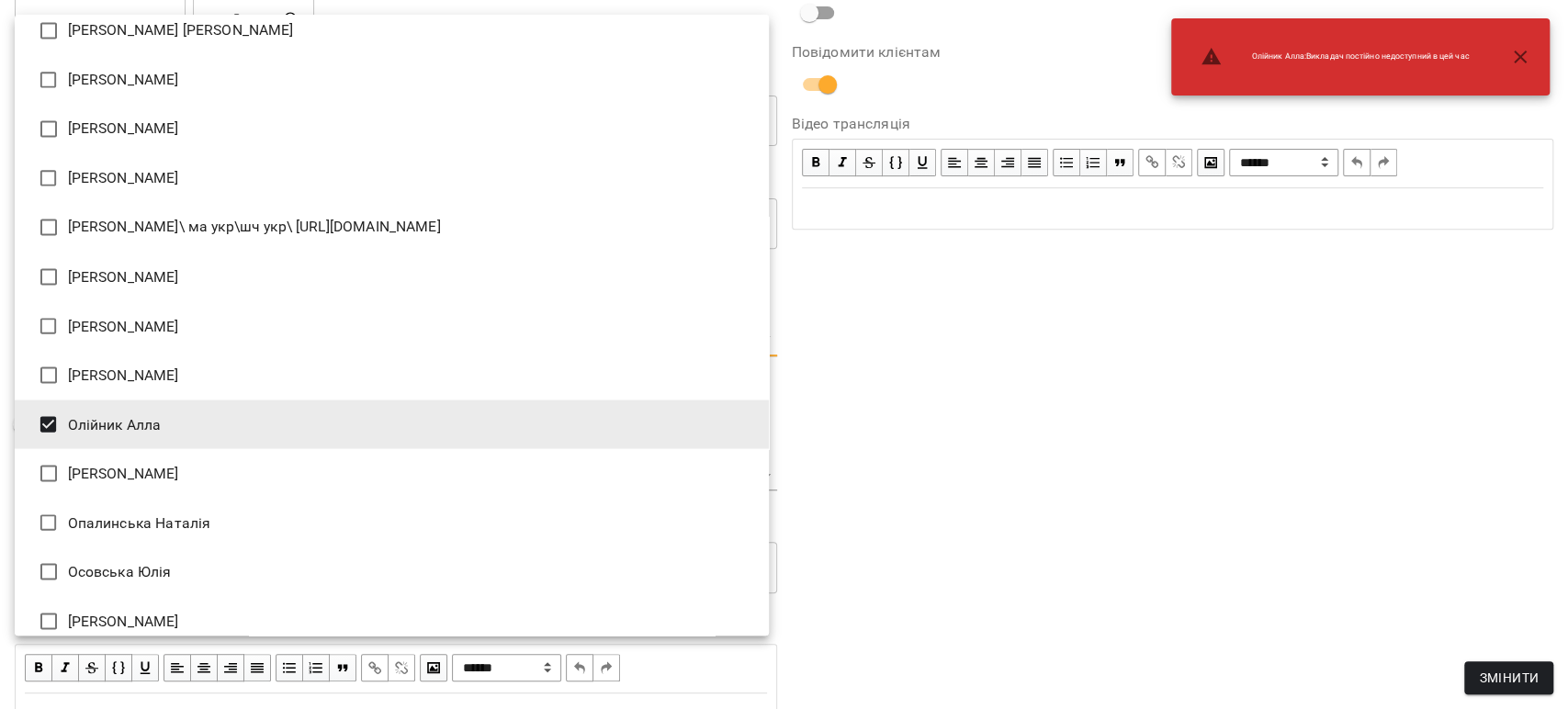
click at [1064, 456] on div at bounding box center [784, 354] width 1568 height 709
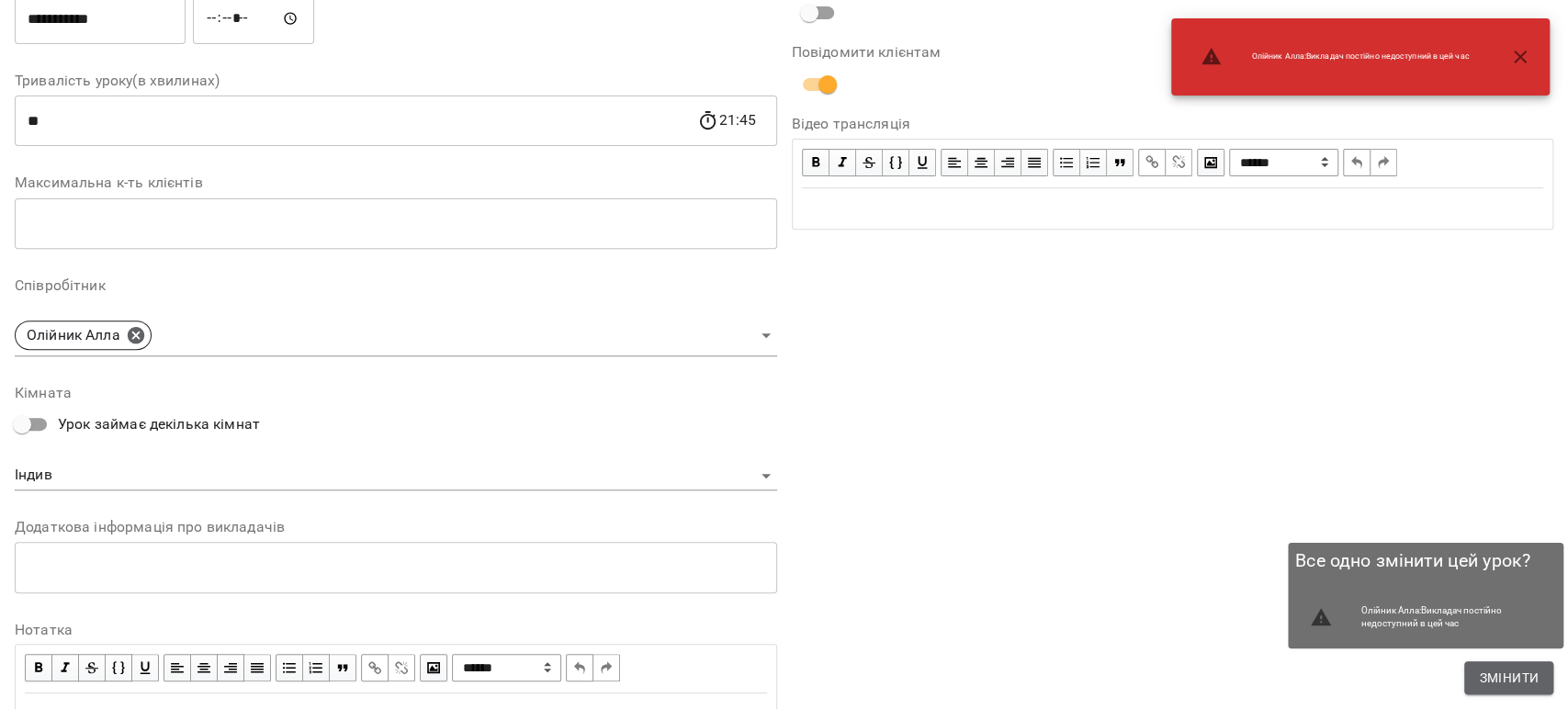
click at [1499, 667] on span "Змінити" at bounding box center [1509, 677] width 59 height 22
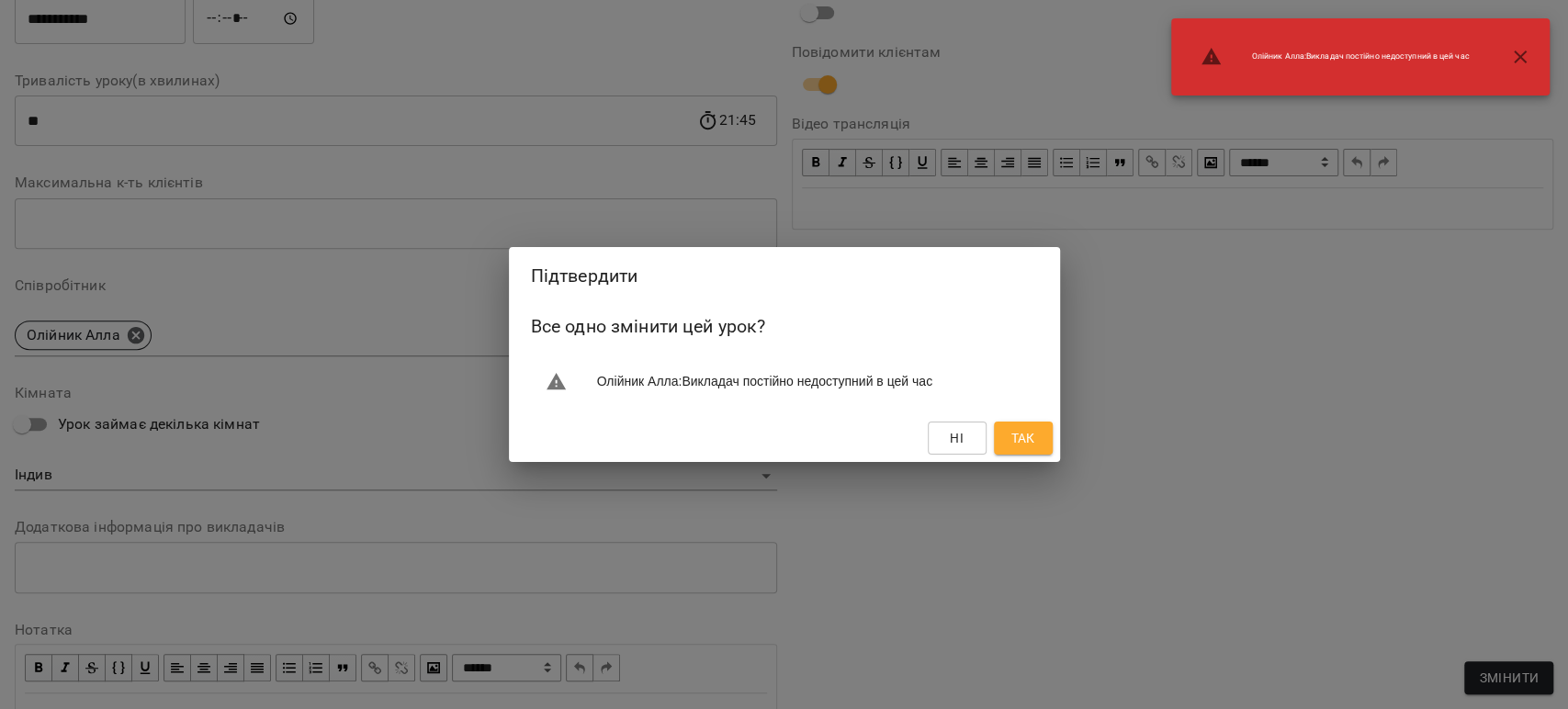
click at [1005, 427] on button "Так" at bounding box center [1023, 438] width 58 height 33
